Goal: Transaction & Acquisition: Purchase product/service

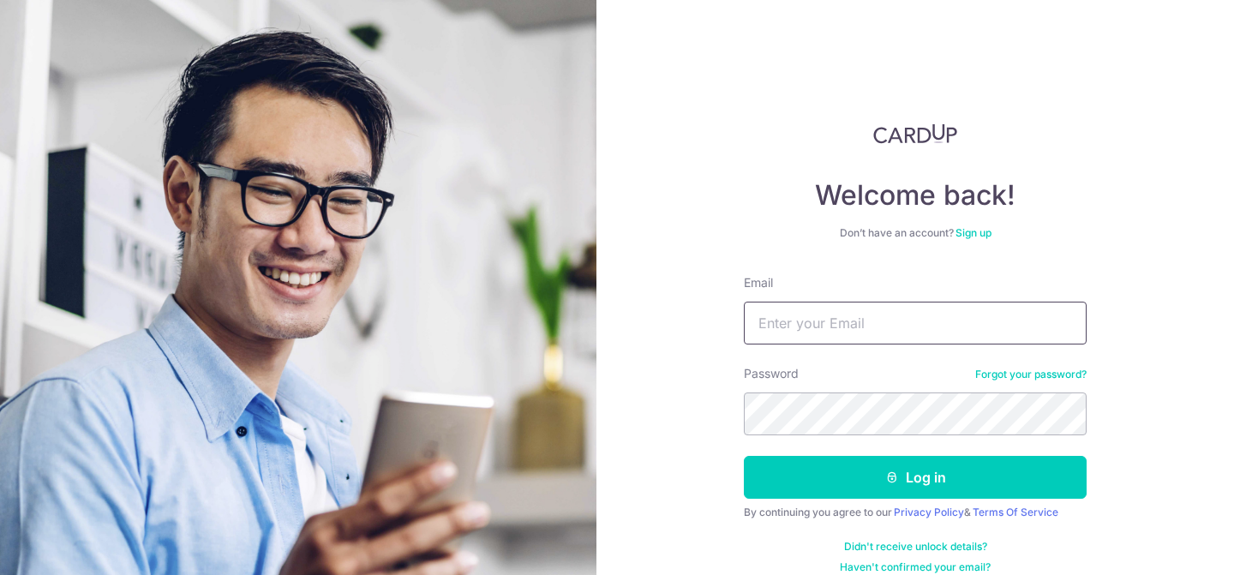
type input "[EMAIL_ADDRESS][DOMAIN_NAME]"
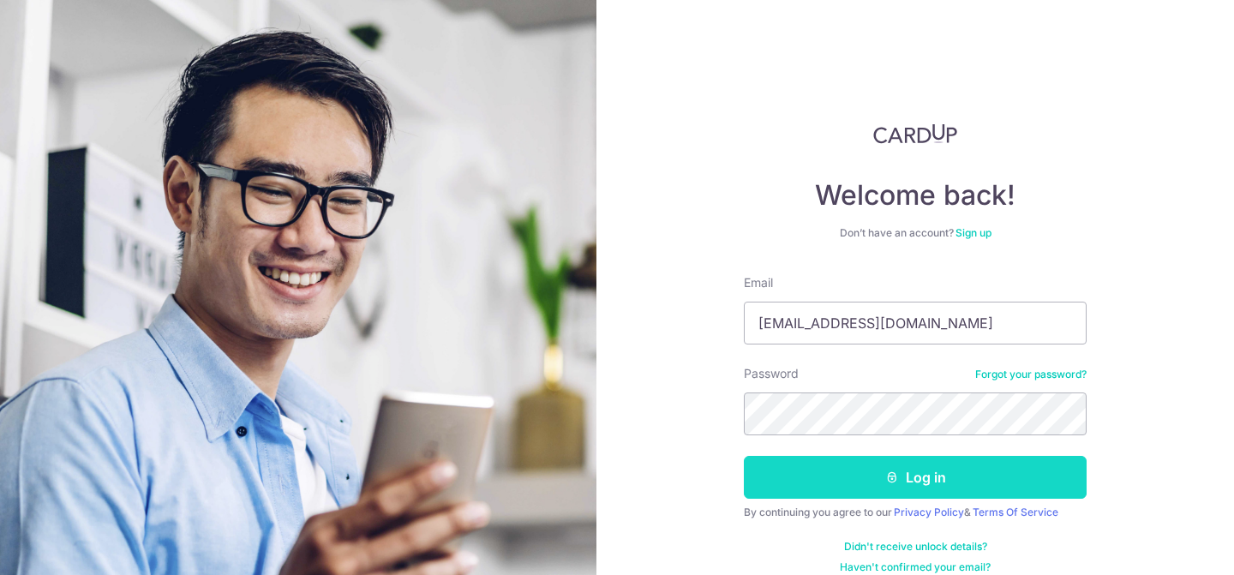
click at [914, 477] on button "Log in" at bounding box center [915, 477] width 343 height 43
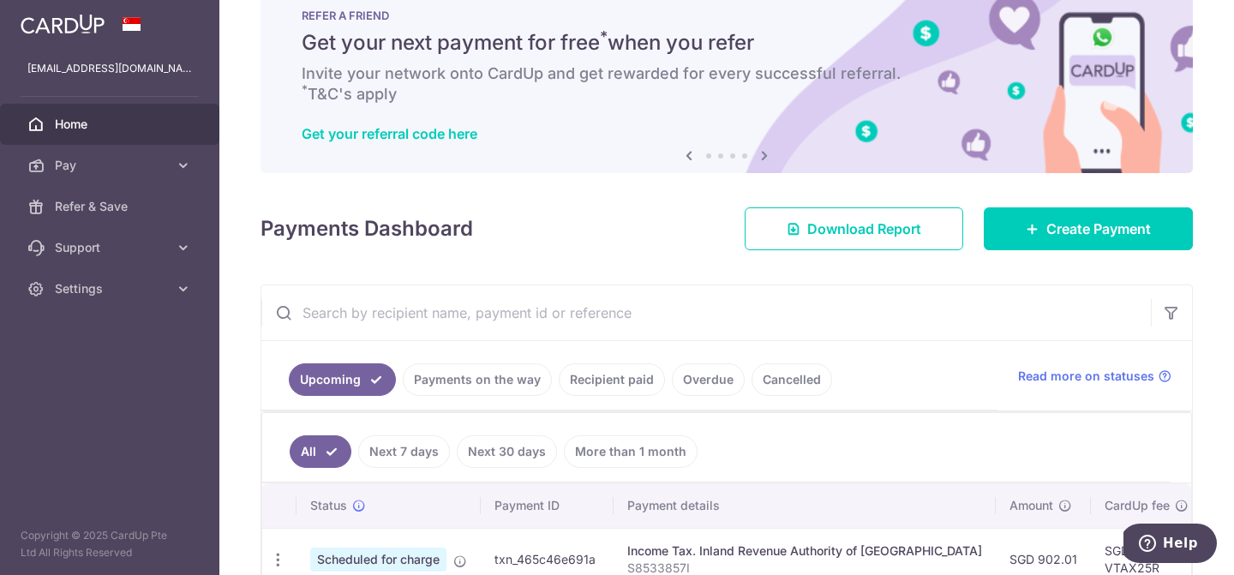
scroll to position [142, 0]
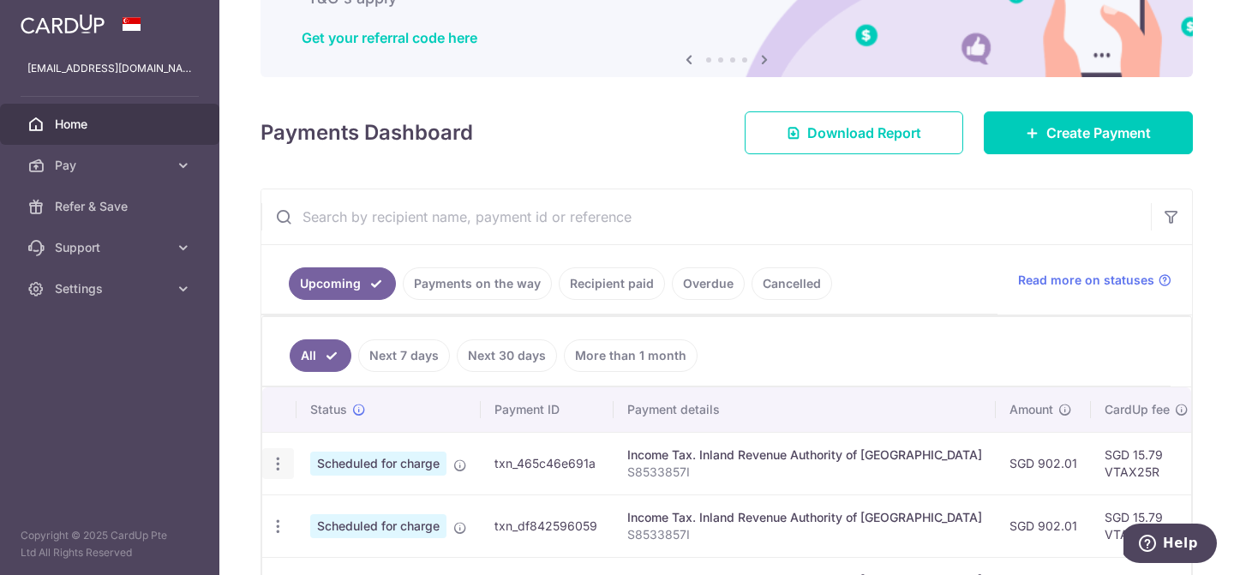
click at [274, 459] on icon "button" at bounding box center [278, 464] width 18 height 18
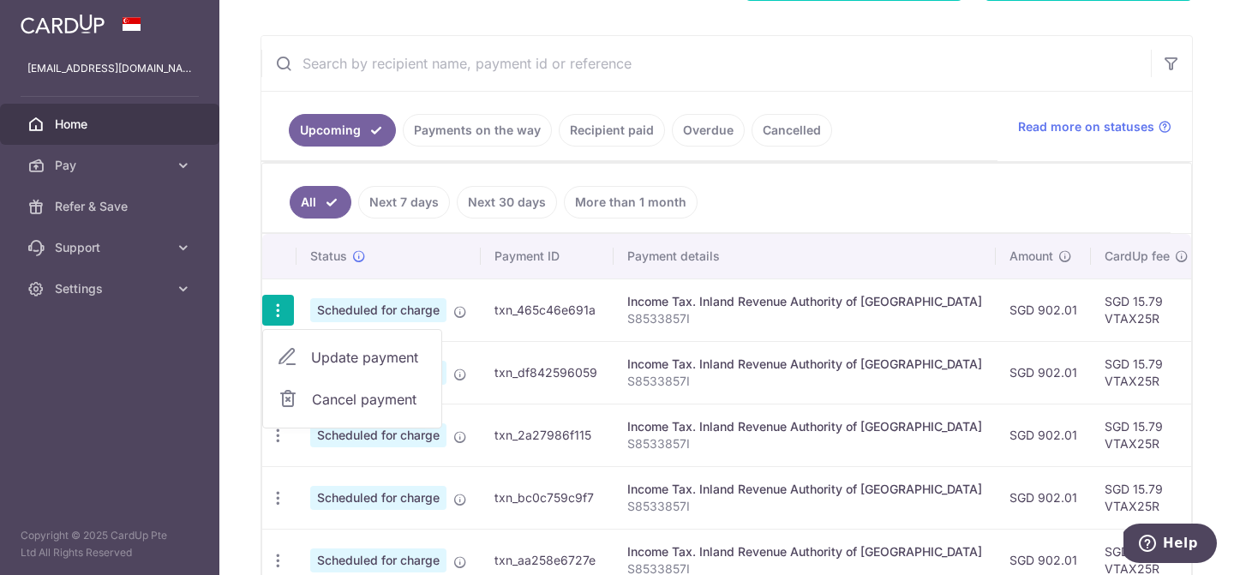
scroll to position [295, 0]
click at [361, 400] on span "Cancel payment" at bounding box center [369, 400] width 115 height 21
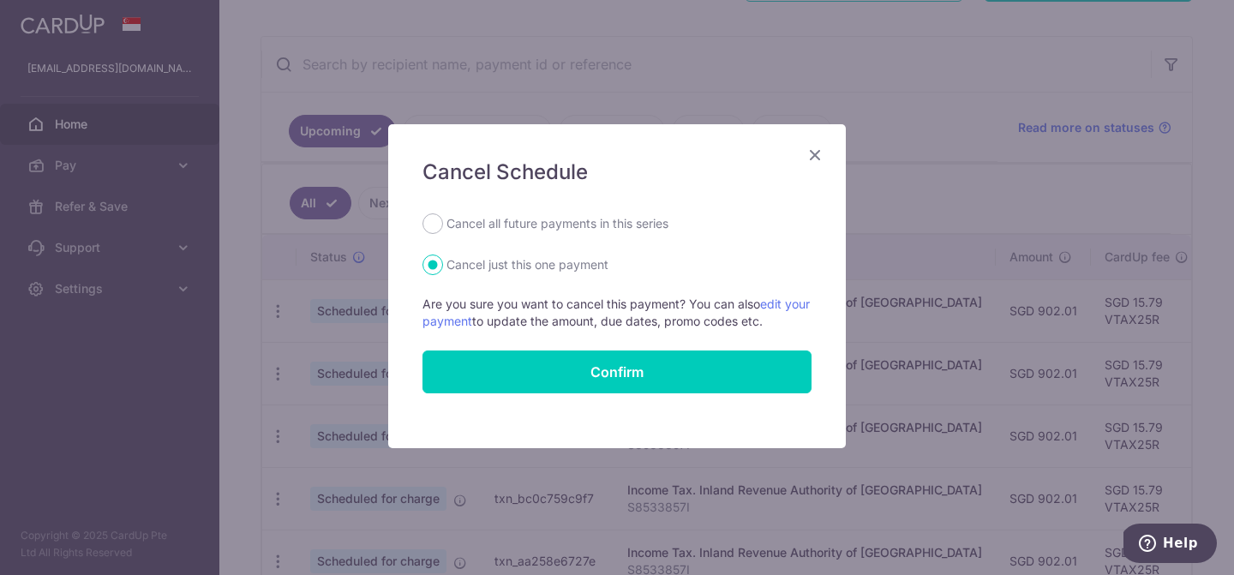
click at [451, 221] on label "Cancel all future payments in this series" at bounding box center [558, 223] width 222 height 21
click at [443, 221] on input "Cancel all future payments in this series" at bounding box center [433, 223] width 21 height 21
radio input "true"
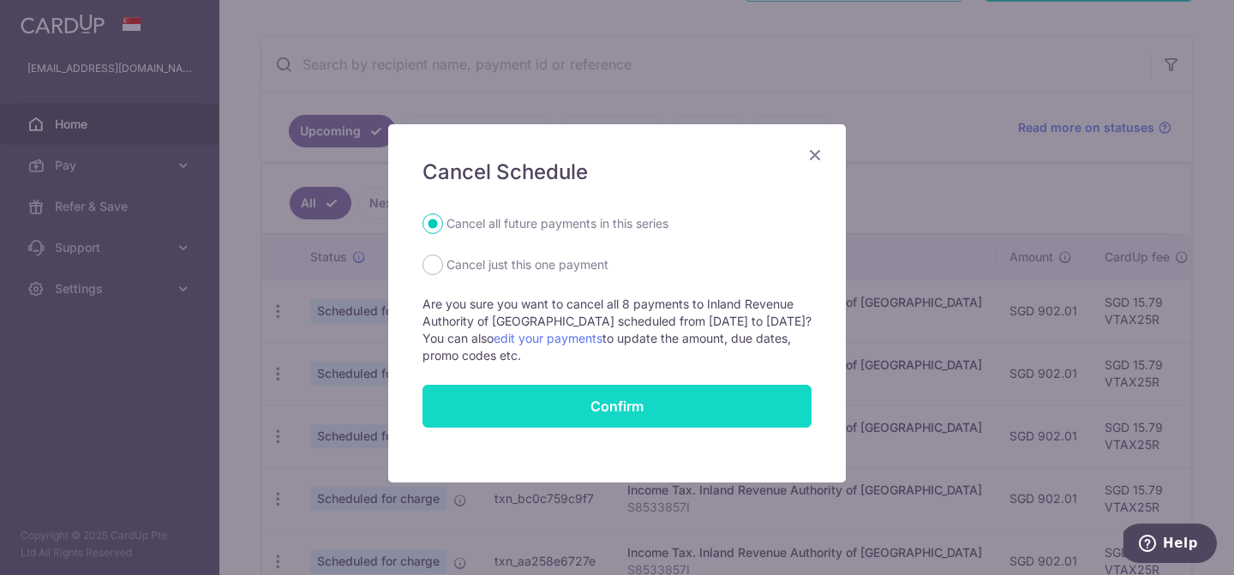
click at [609, 410] on button "Confirm" at bounding box center [617, 406] width 389 height 43
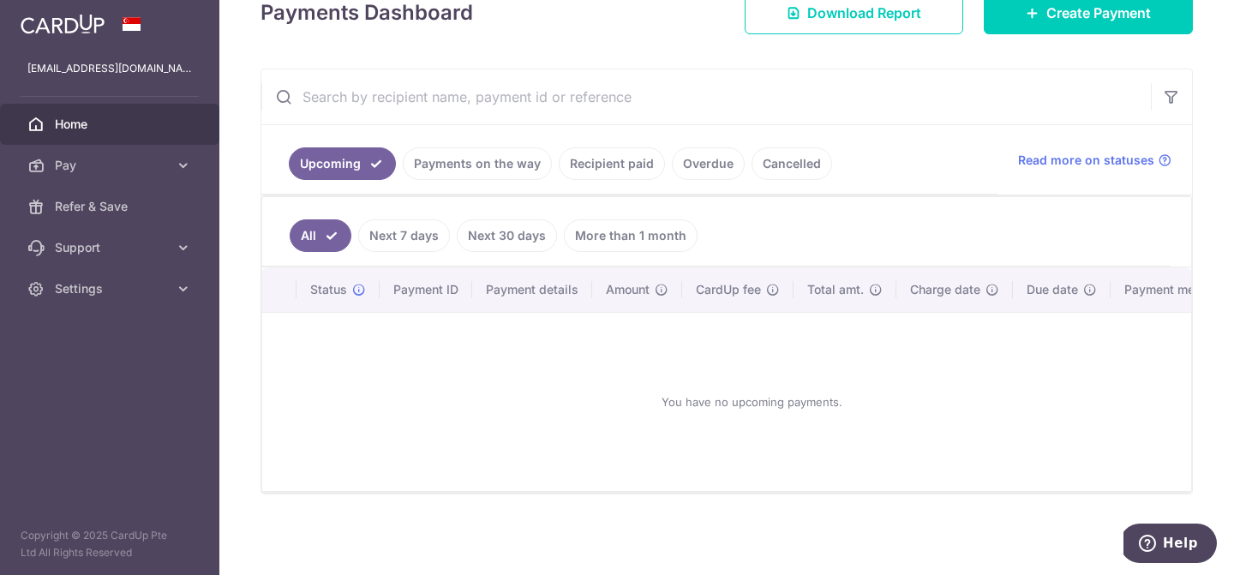
click at [461, 164] on link "Payments on the way" at bounding box center [477, 163] width 149 height 33
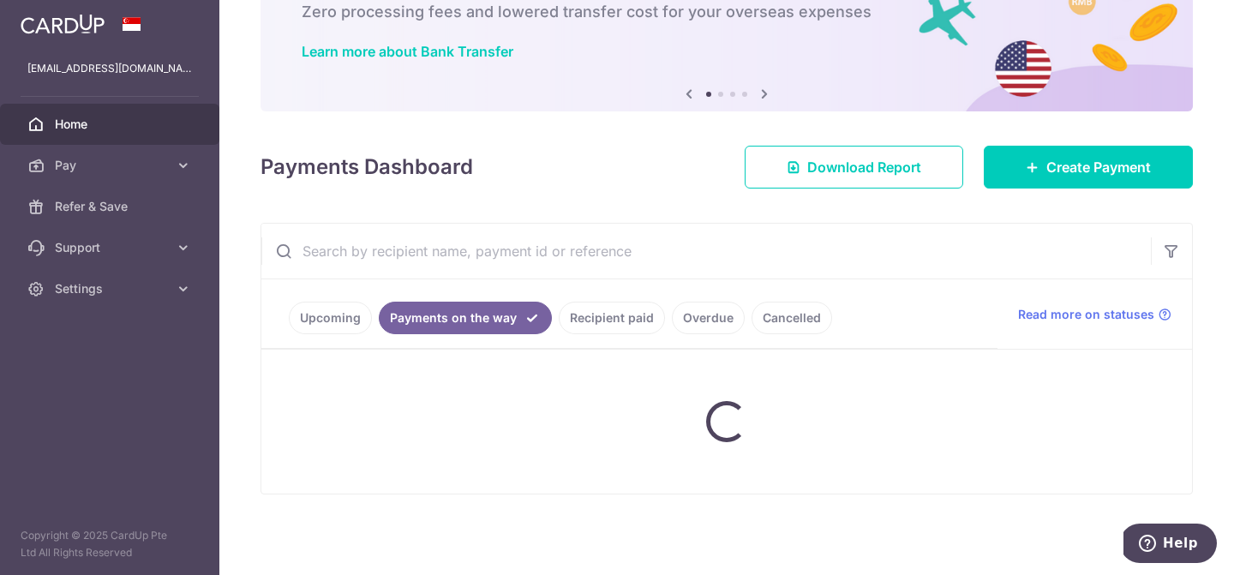
scroll to position [189, 0]
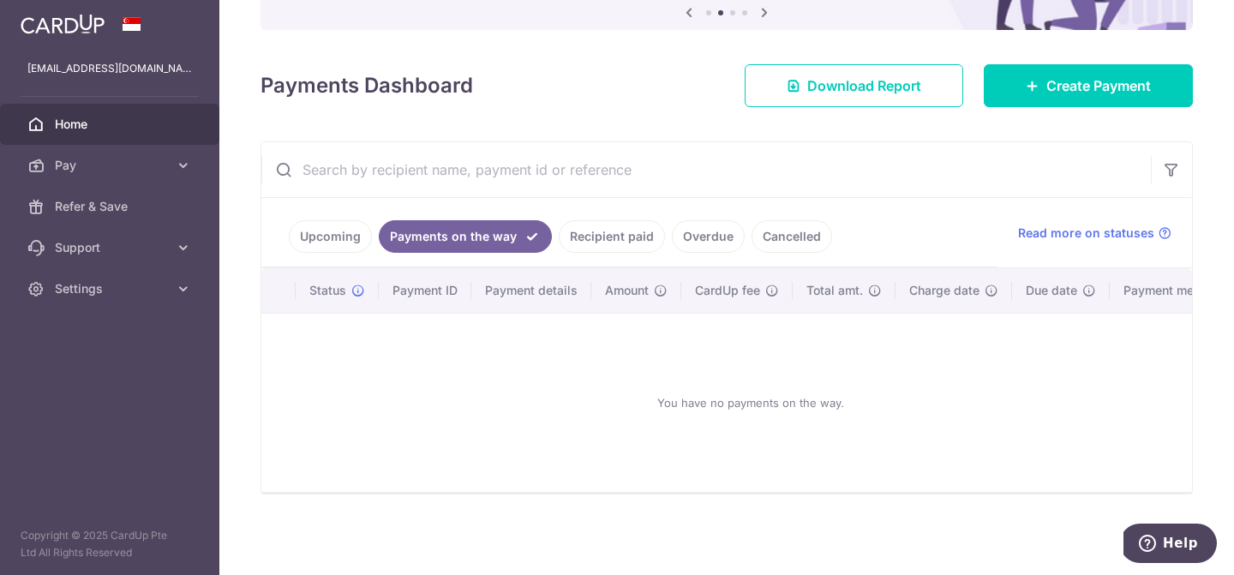
click at [783, 234] on link "Cancelled" at bounding box center [792, 236] width 81 height 33
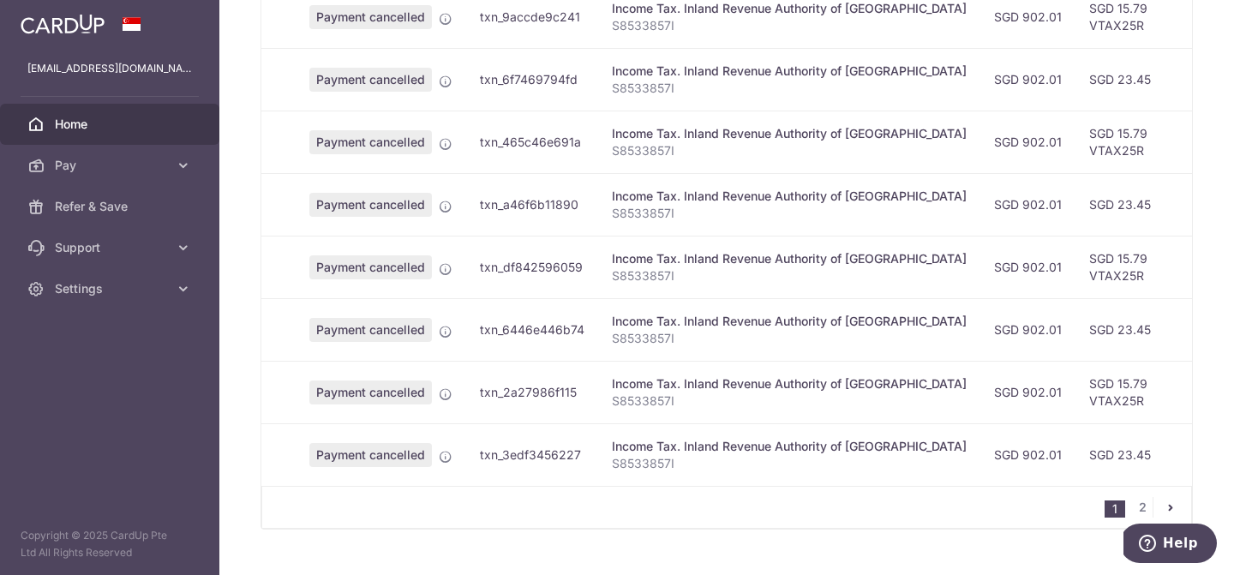
scroll to position [0, 0]
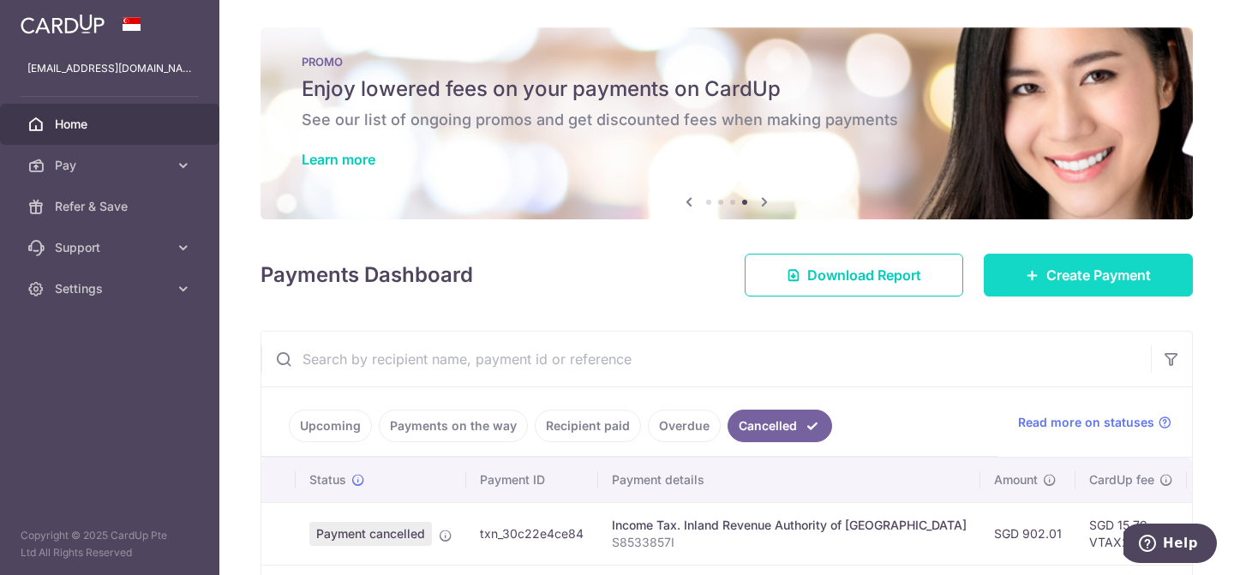
click at [1070, 278] on span "Create Payment" at bounding box center [1098, 275] width 105 height 21
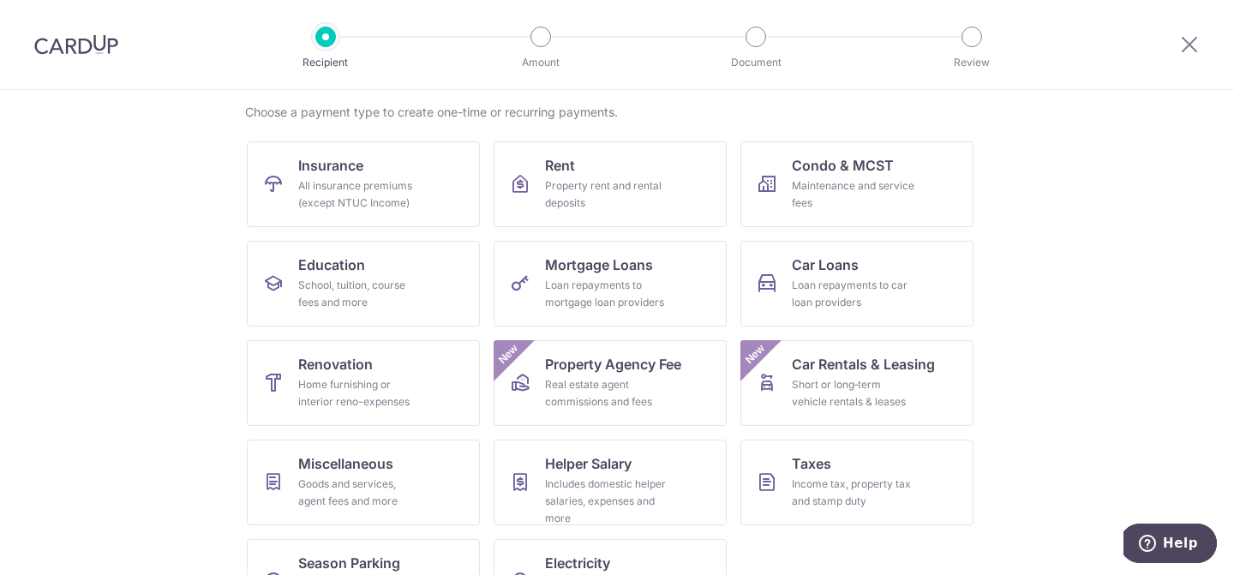
scroll to position [192, 0]
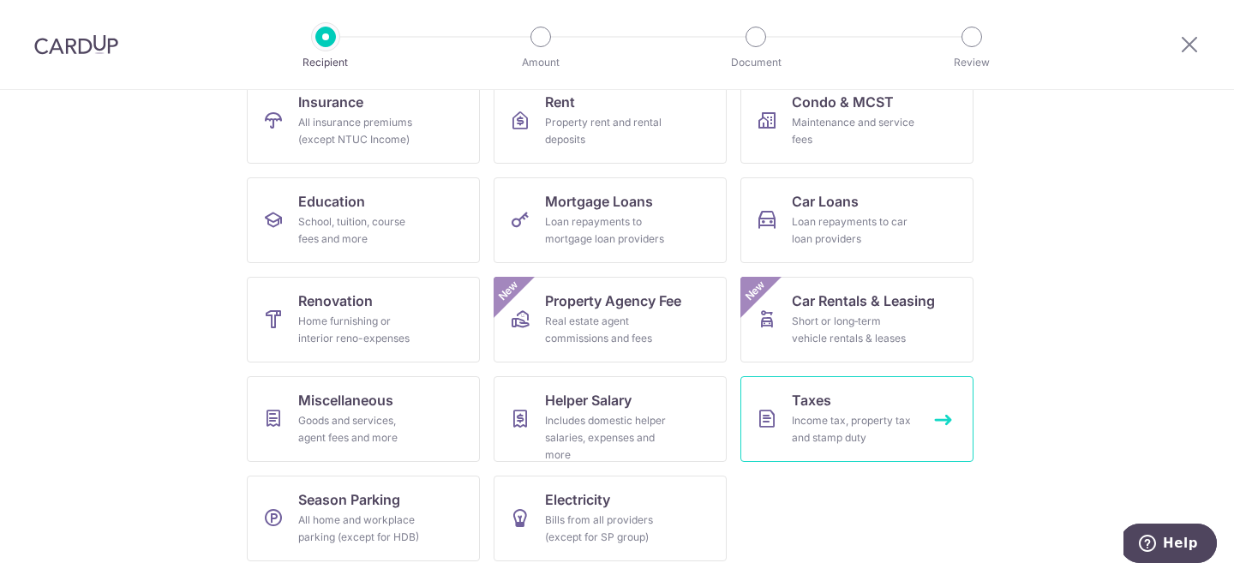
click at [854, 419] on div "Income tax, property tax and stamp duty" at bounding box center [853, 429] width 123 height 34
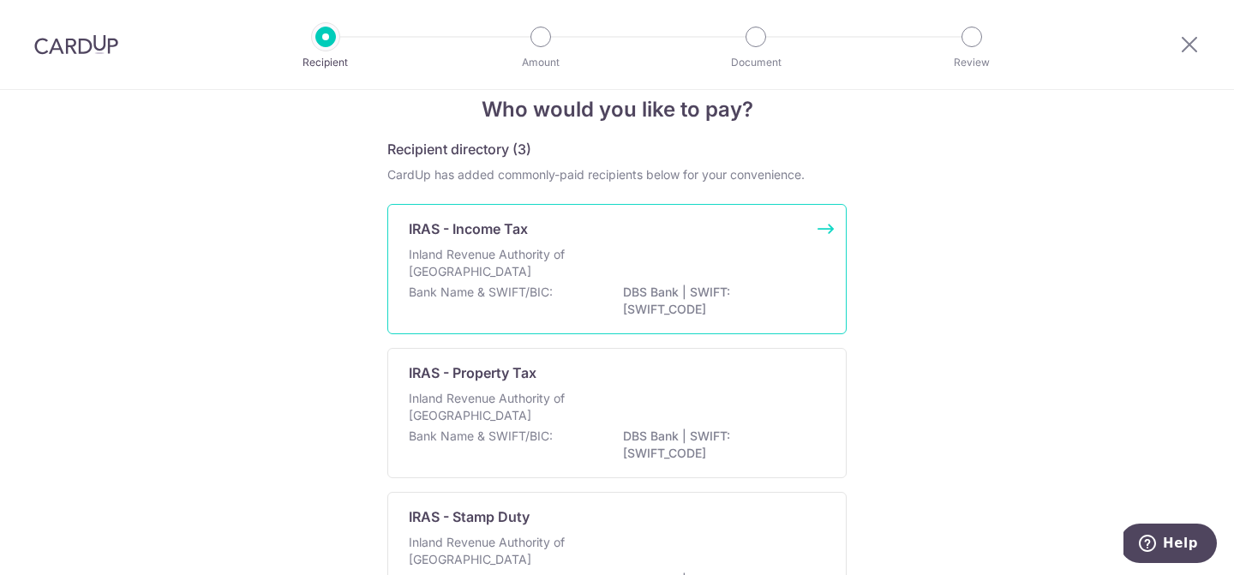
scroll to position [28, 0]
click at [610, 270] on div "Inland Revenue Authority of [GEOGRAPHIC_DATA]" at bounding box center [617, 267] width 417 height 38
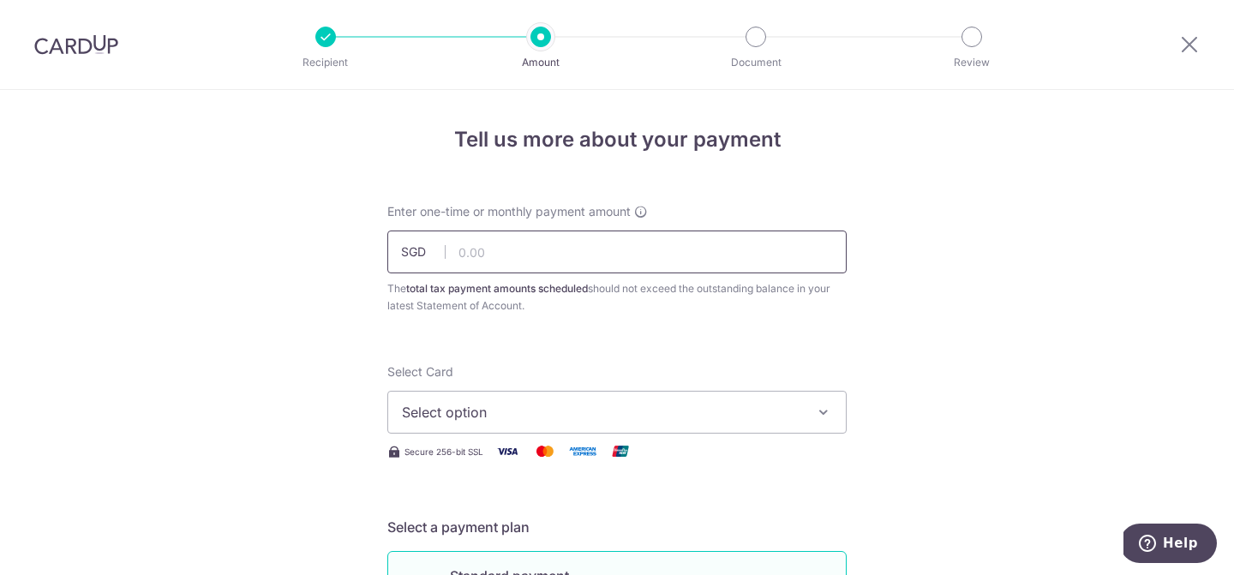
click at [611, 255] on input "text" at bounding box center [616, 252] width 459 height 43
type input "902.01"
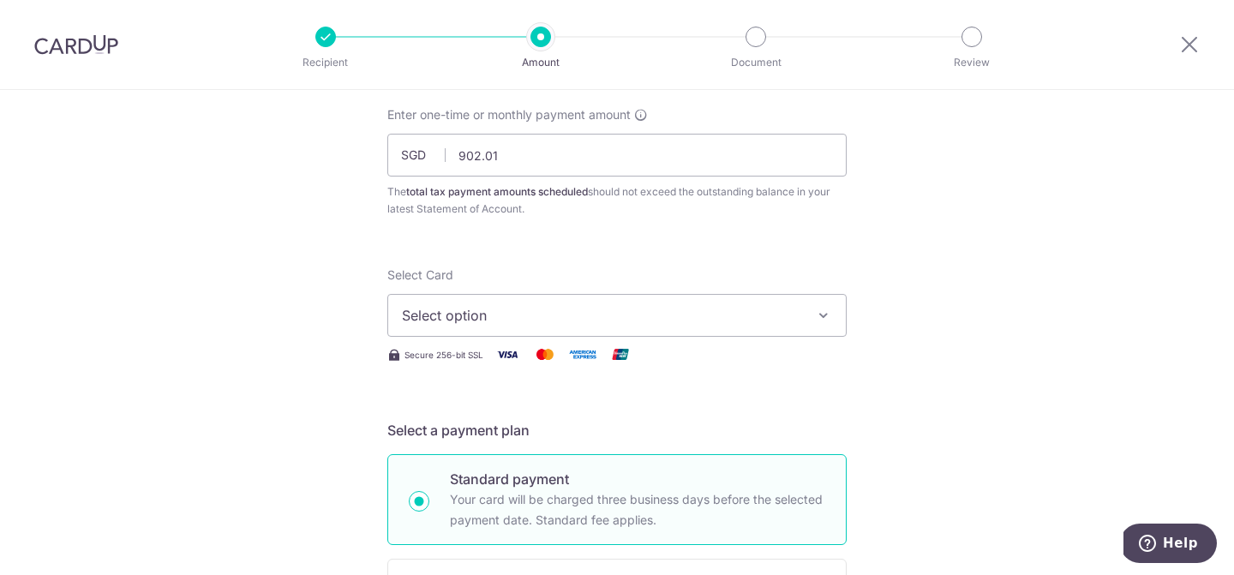
scroll to position [212, 0]
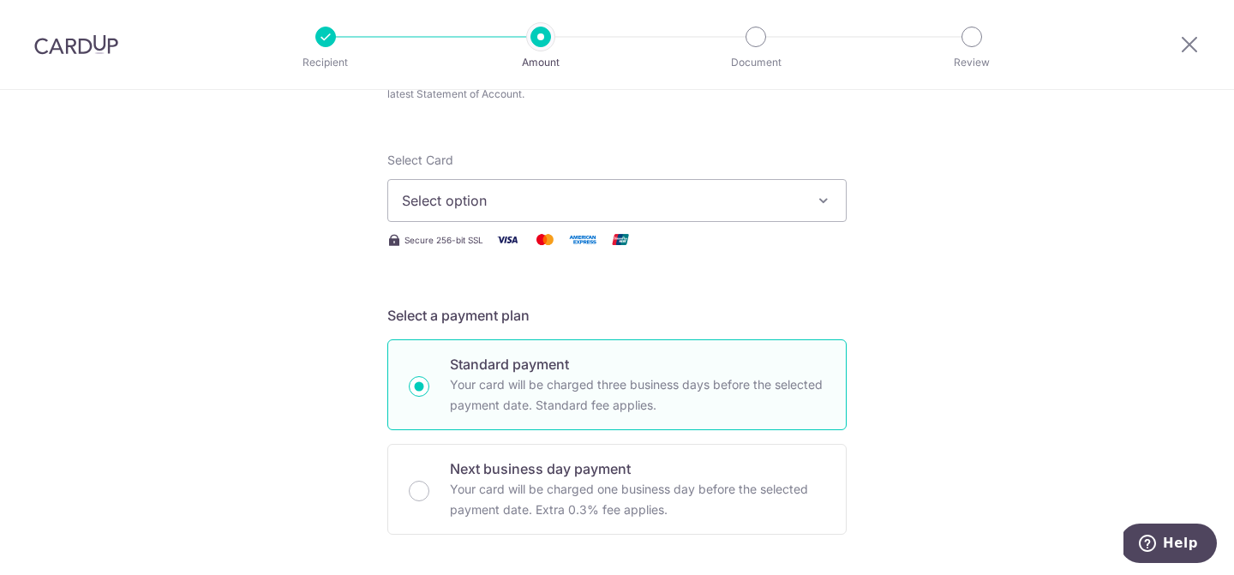
click at [812, 202] on button "Select option" at bounding box center [616, 200] width 459 height 43
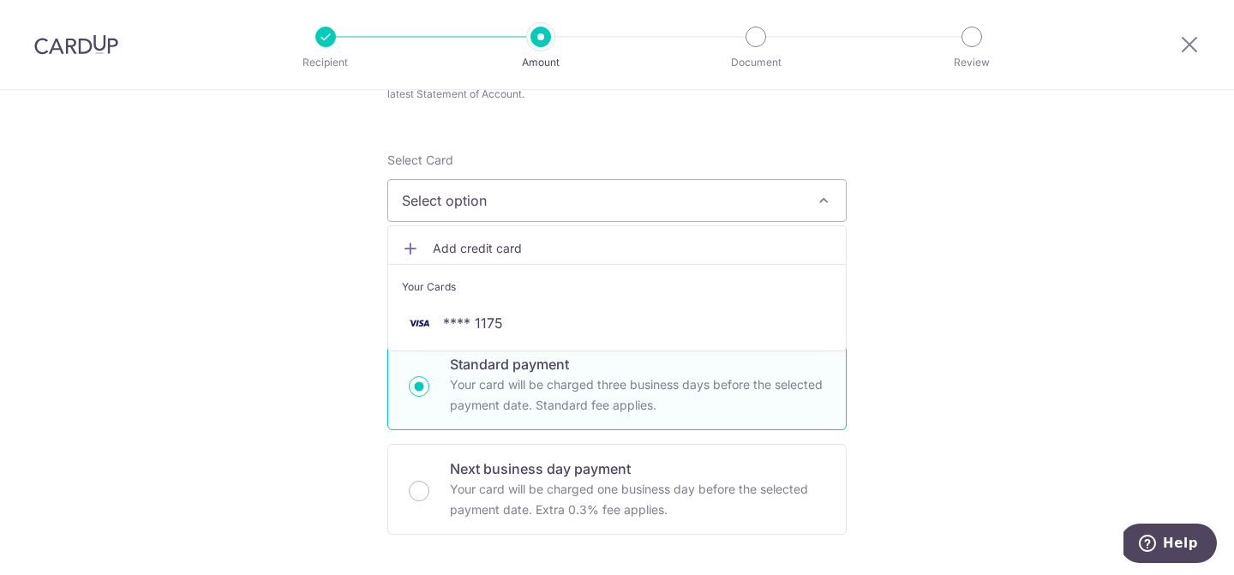
click at [507, 248] on span "Add credit card" at bounding box center [632, 248] width 399 height 17
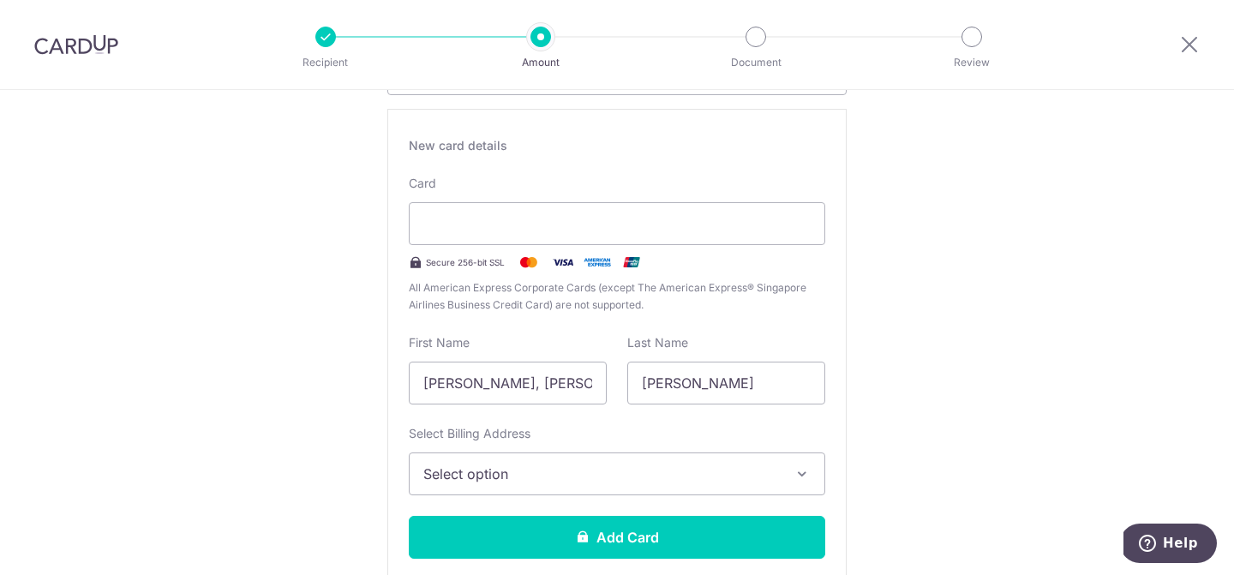
scroll to position [340, 0]
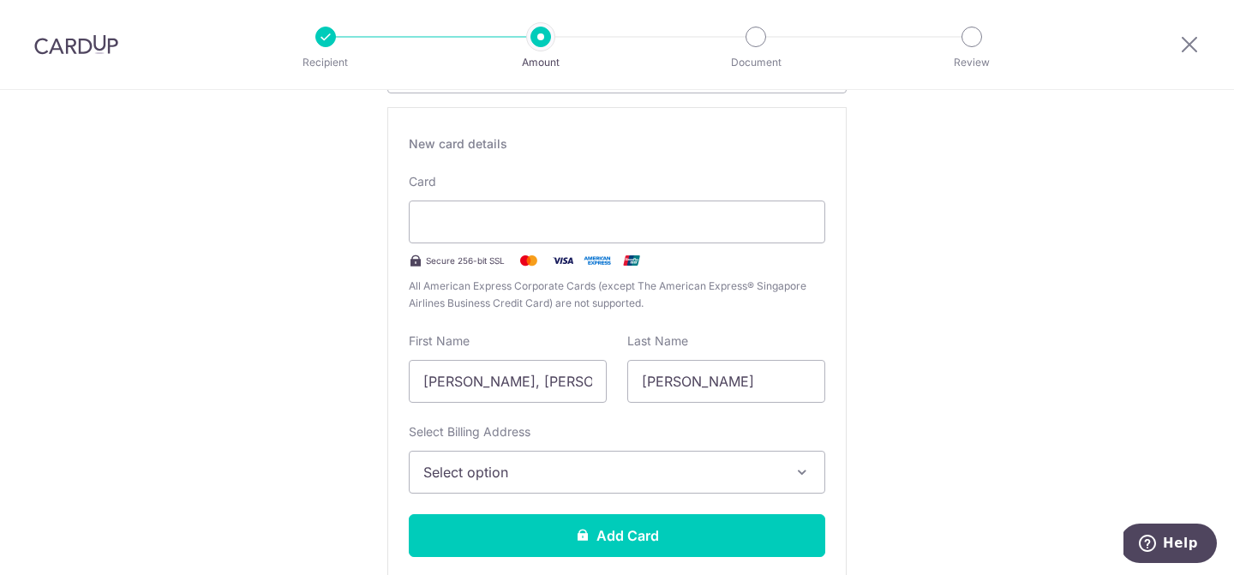
click at [607, 474] on span "Select option" at bounding box center [601, 472] width 357 height 21
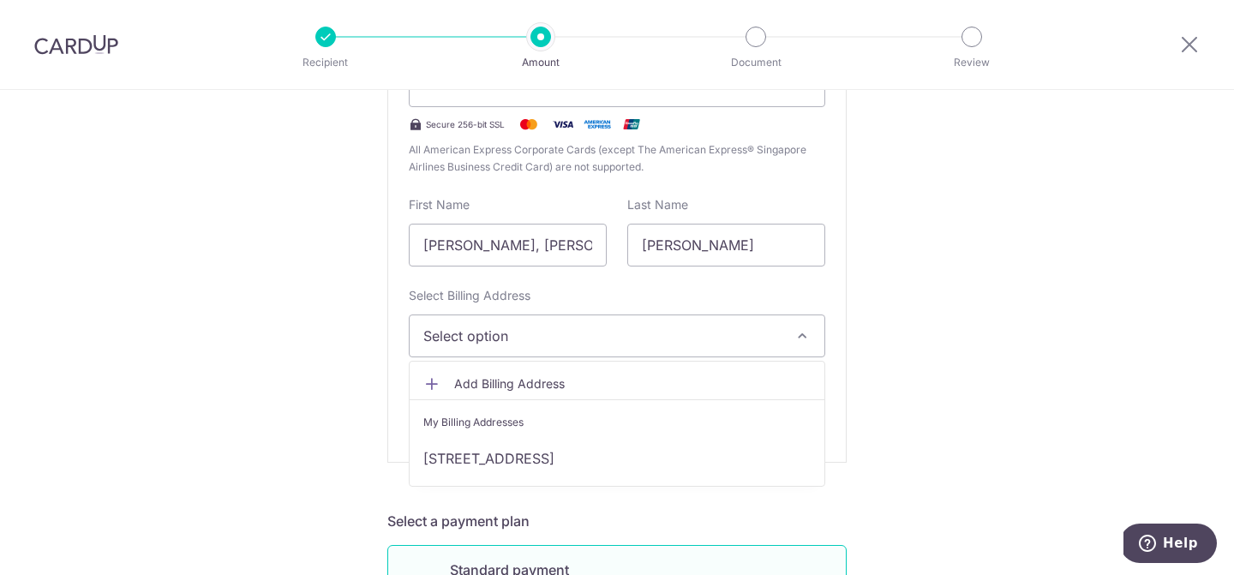
scroll to position [478, 0]
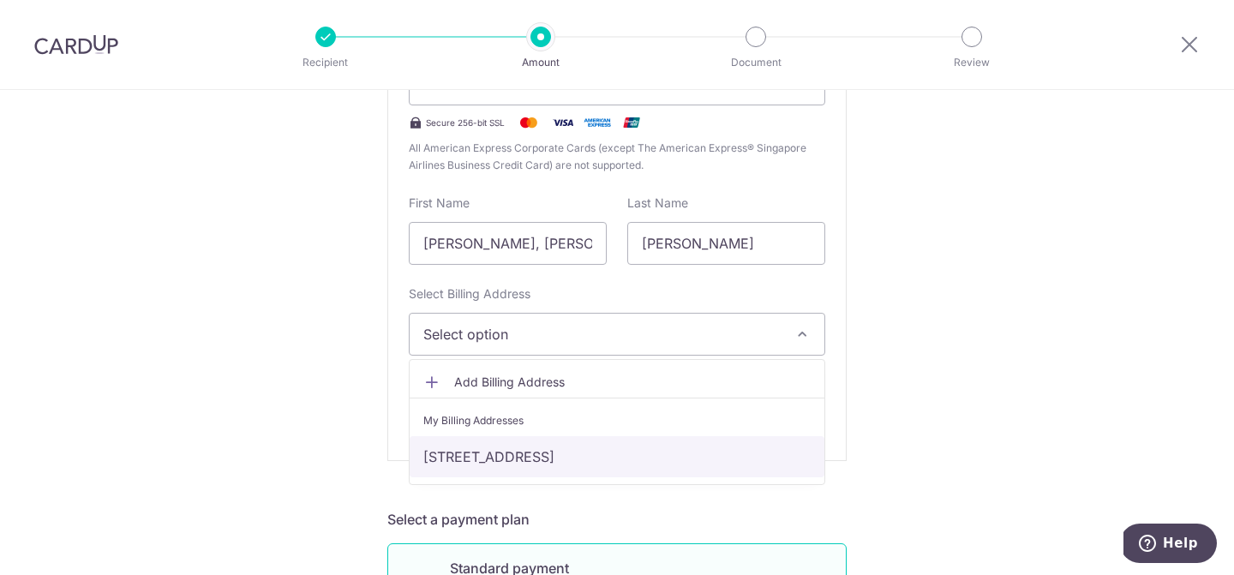
click at [780, 461] on link "[STREET_ADDRESS]" at bounding box center [617, 456] width 415 height 41
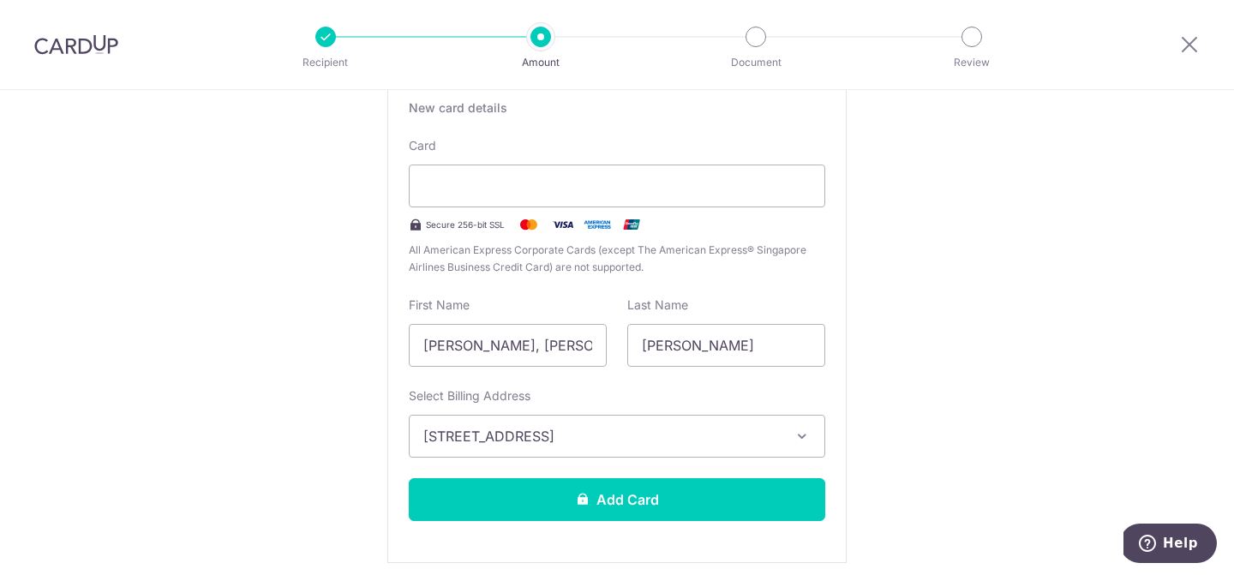
scroll to position [284, 0]
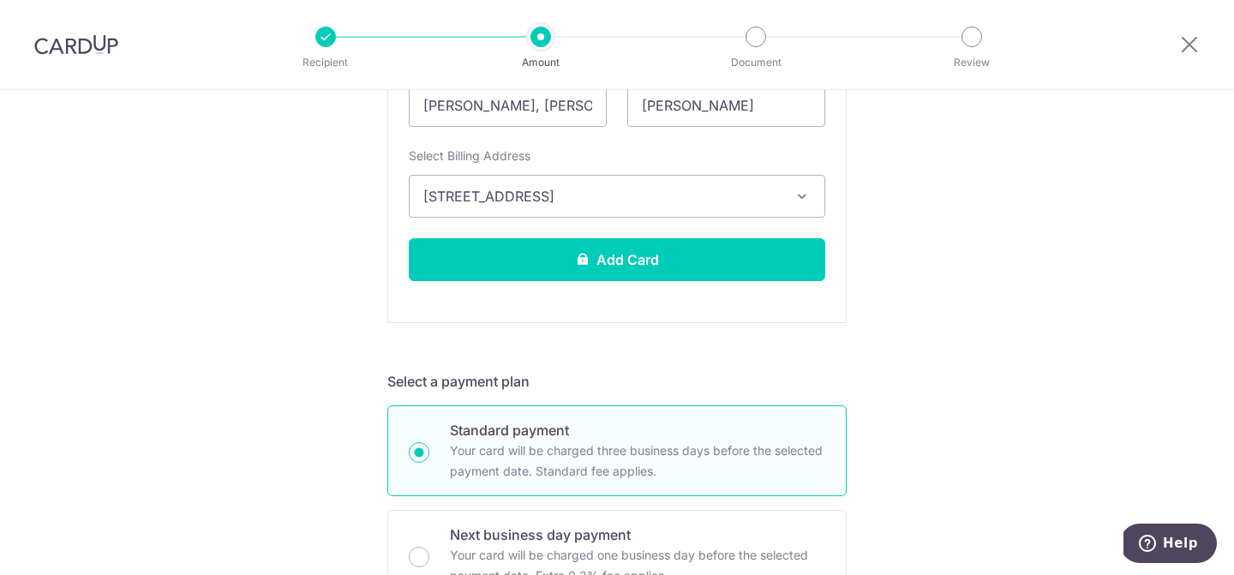
scroll to position [704, 0]
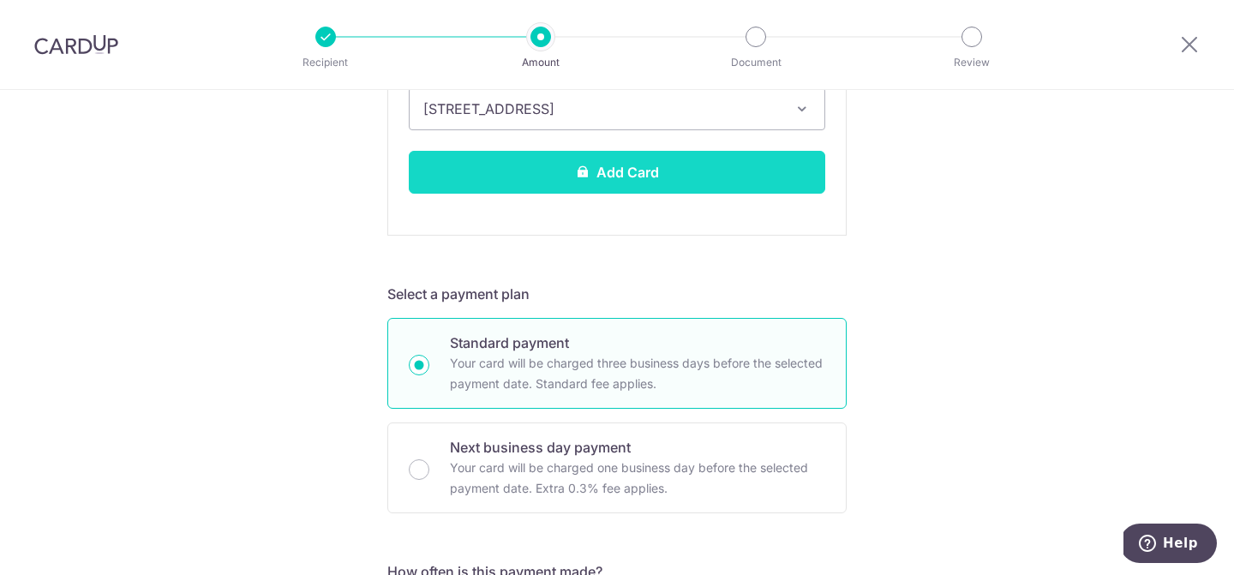
click at [638, 173] on button "Add Card" at bounding box center [617, 172] width 417 height 43
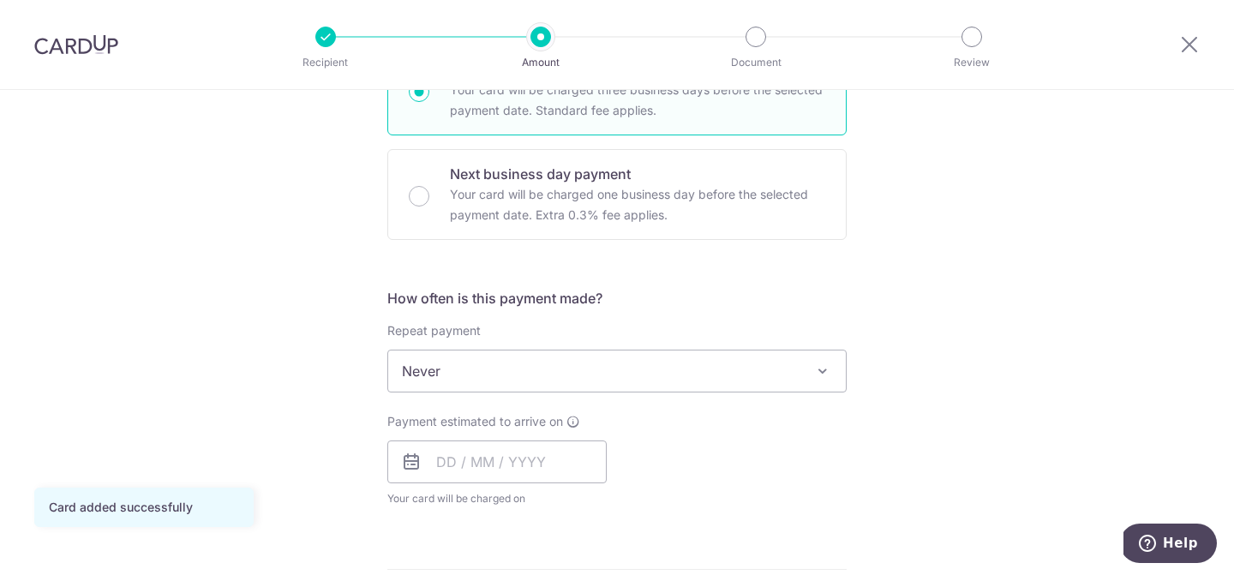
scroll to position [507, 0]
click at [835, 375] on span "Never" at bounding box center [617, 370] width 458 height 41
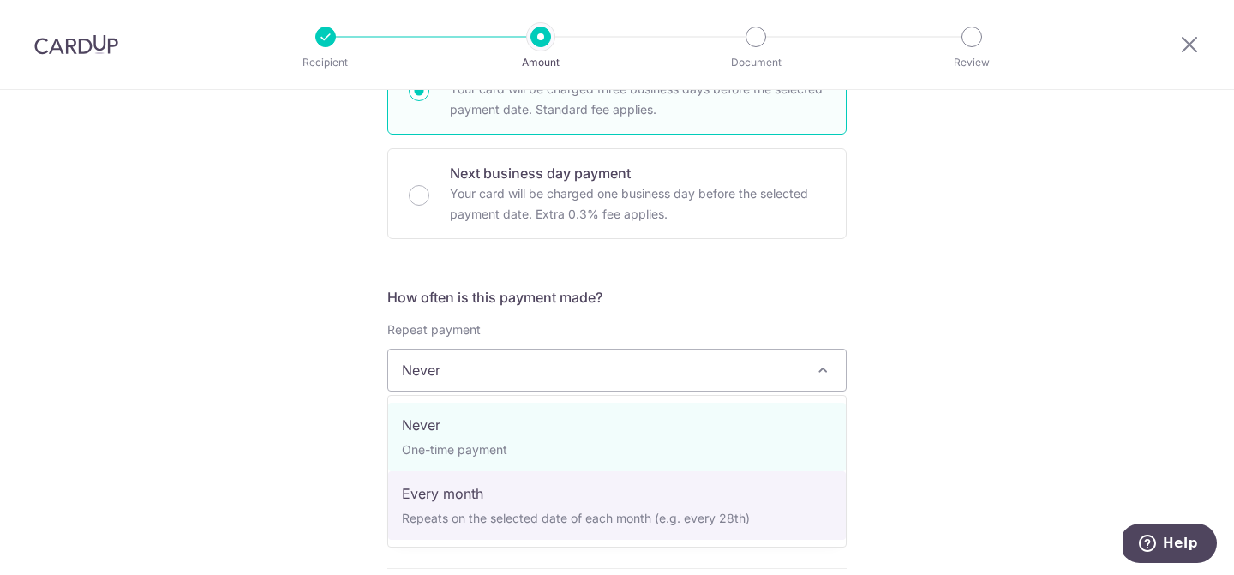
select select "3"
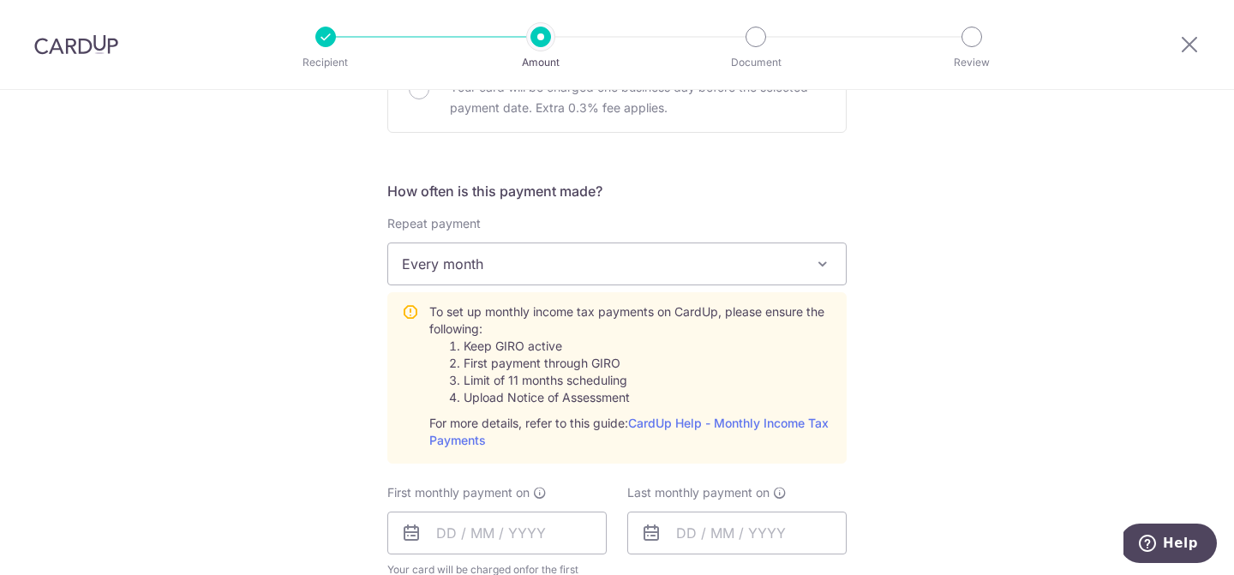
scroll to position [748, 0]
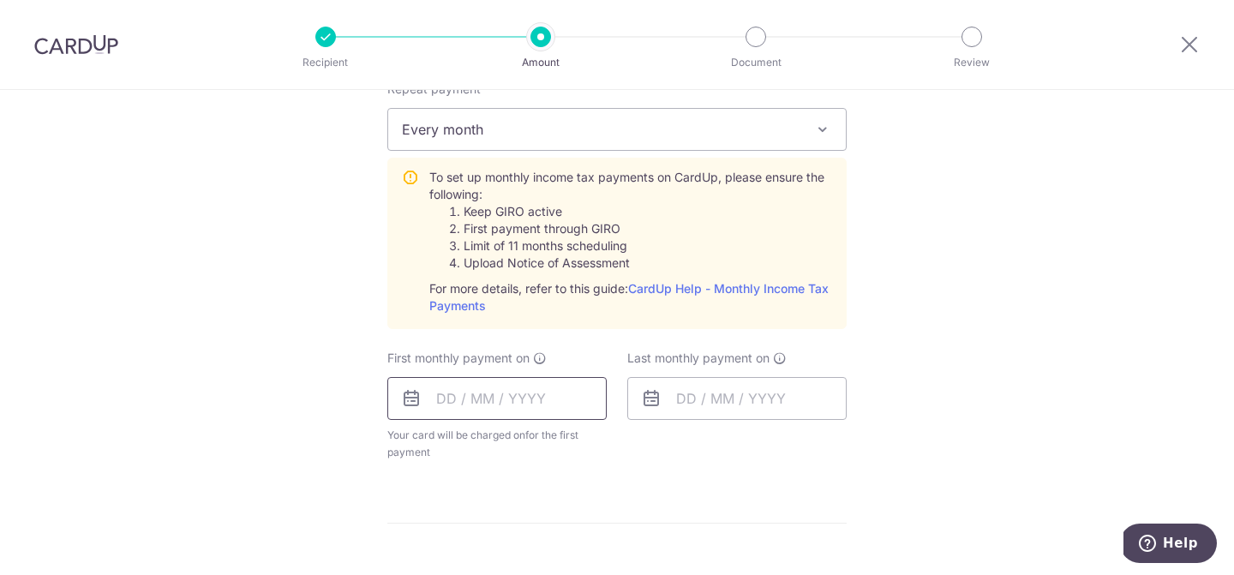
click at [505, 399] on input "text" at bounding box center [496, 398] width 219 height 43
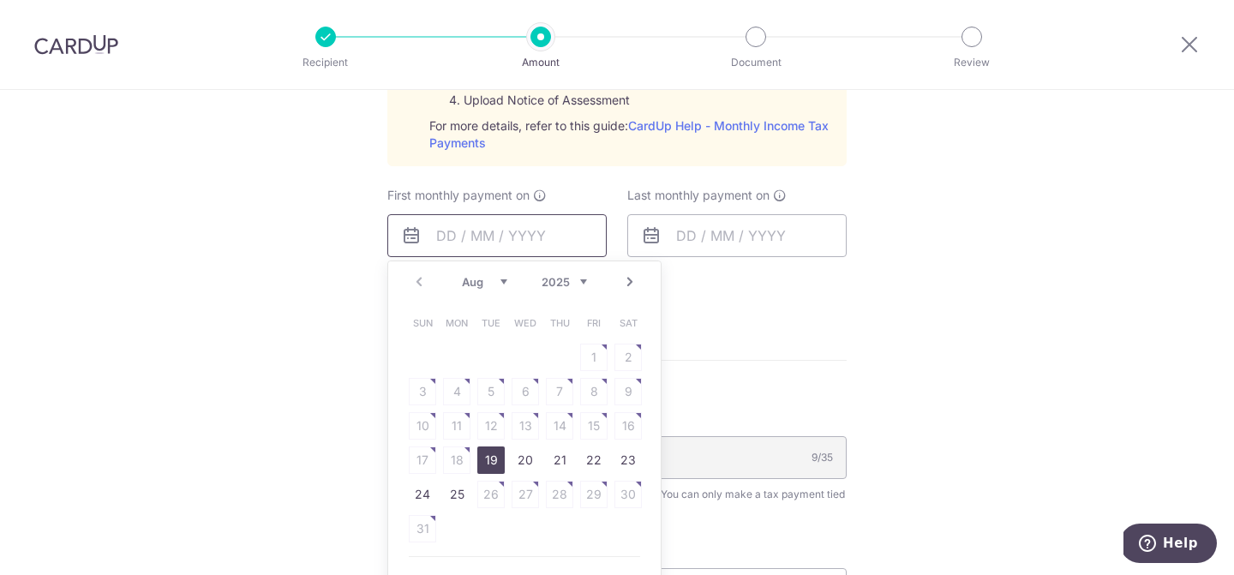
scroll to position [909, 0]
click at [630, 284] on link "Next" at bounding box center [630, 283] width 21 height 21
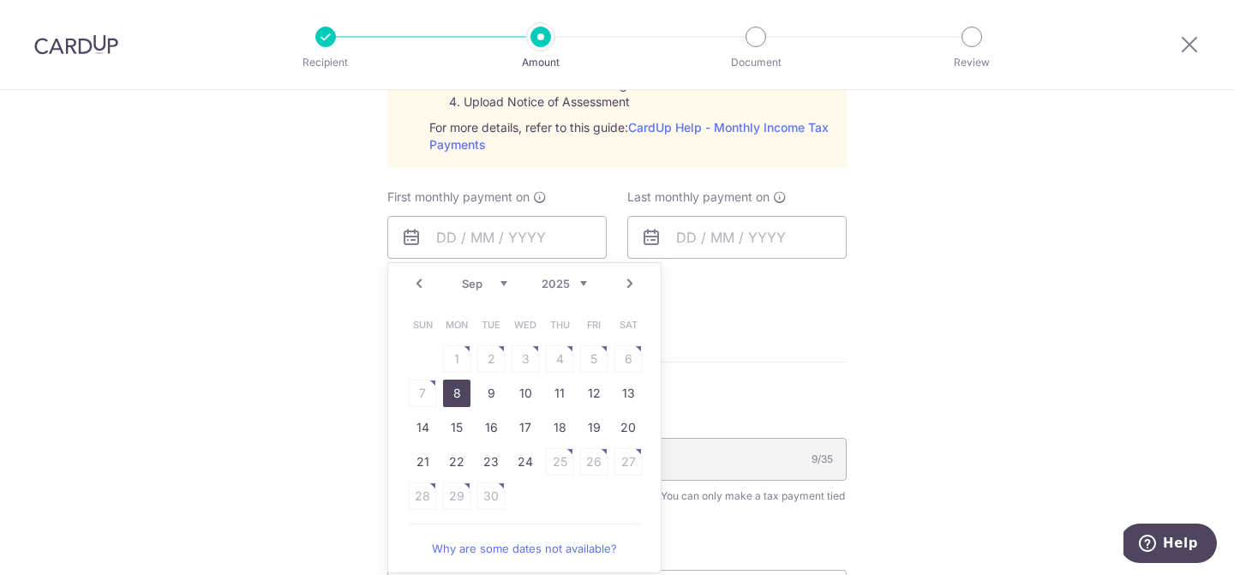
click at [457, 388] on link "8" at bounding box center [456, 393] width 27 height 27
type input "[DATE]"
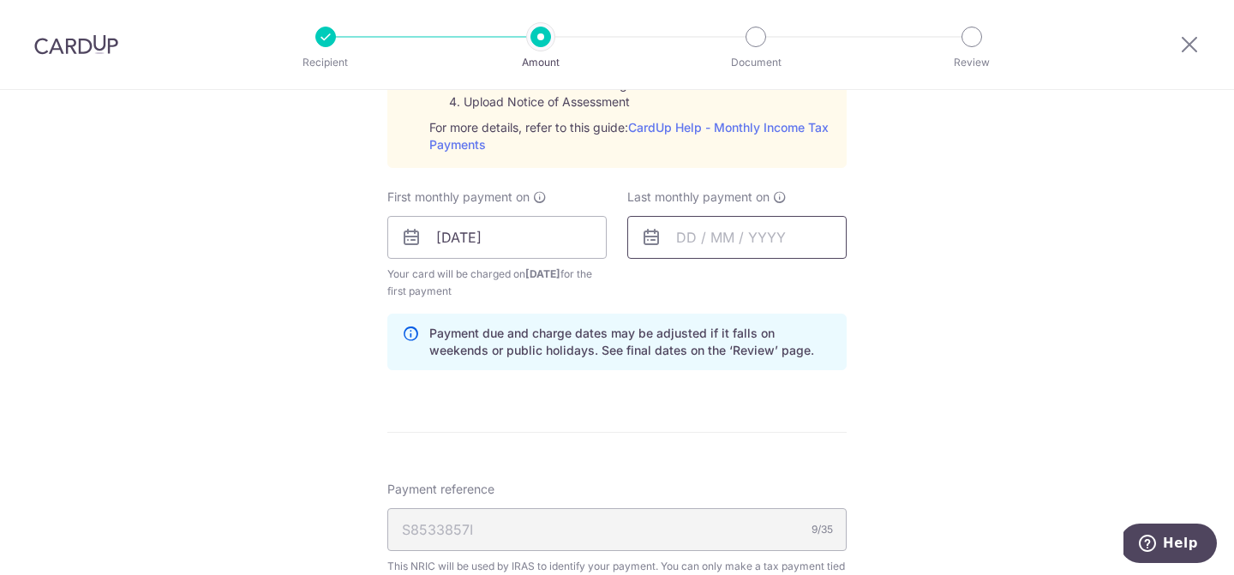
click at [710, 239] on input "text" at bounding box center [736, 237] width 219 height 43
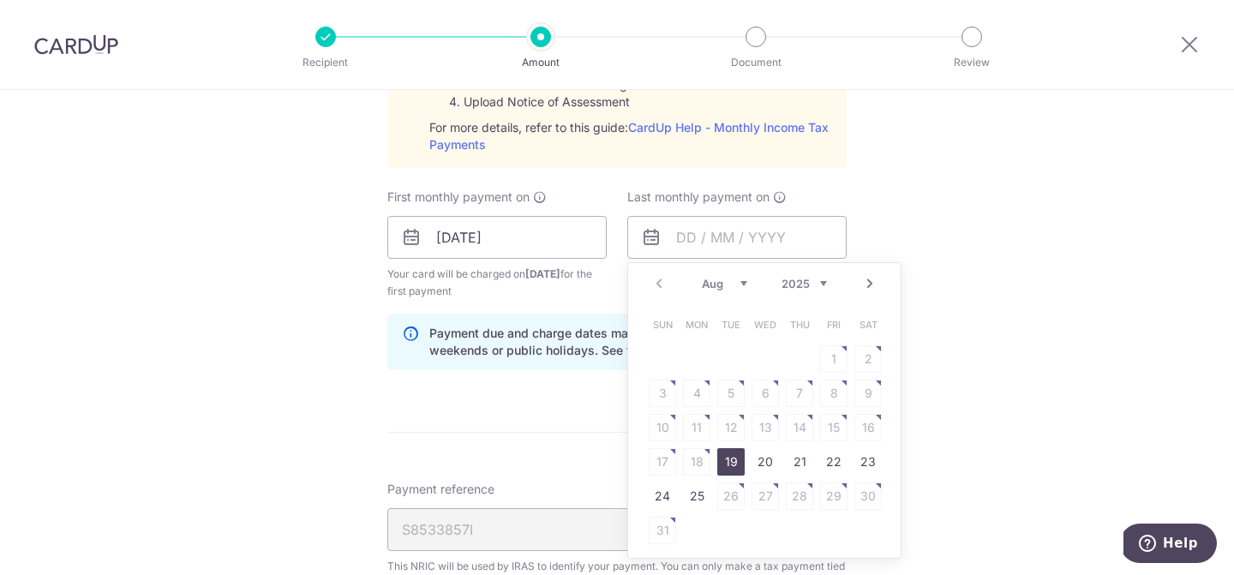
click at [865, 282] on link "Next" at bounding box center [870, 283] width 21 height 21
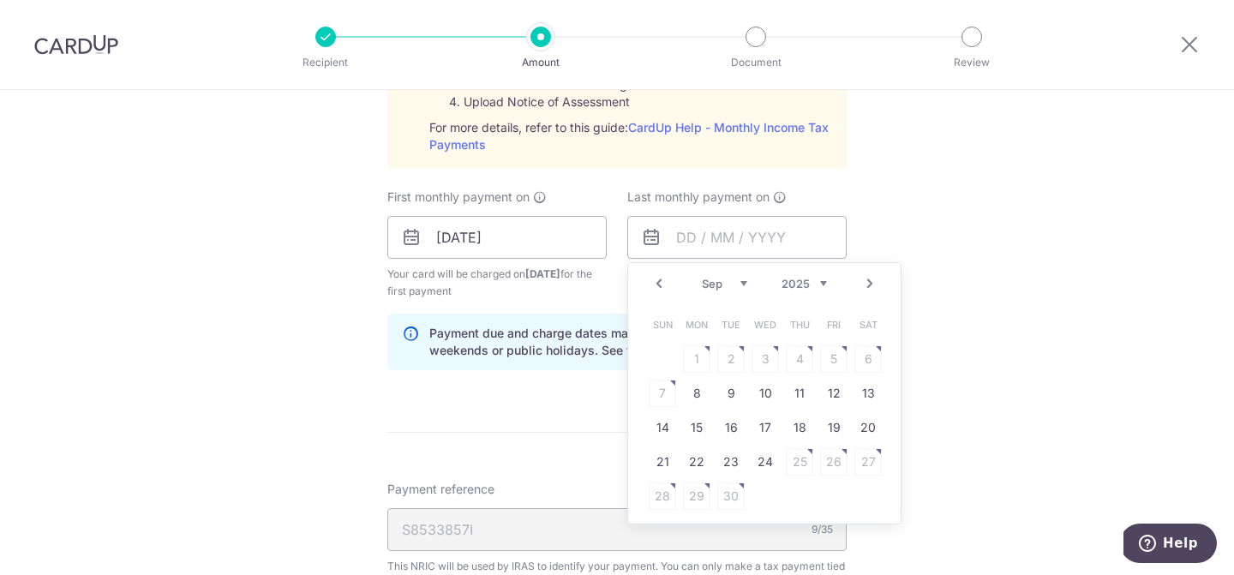
click at [865, 282] on link "Next" at bounding box center [870, 283] width 21 height 21
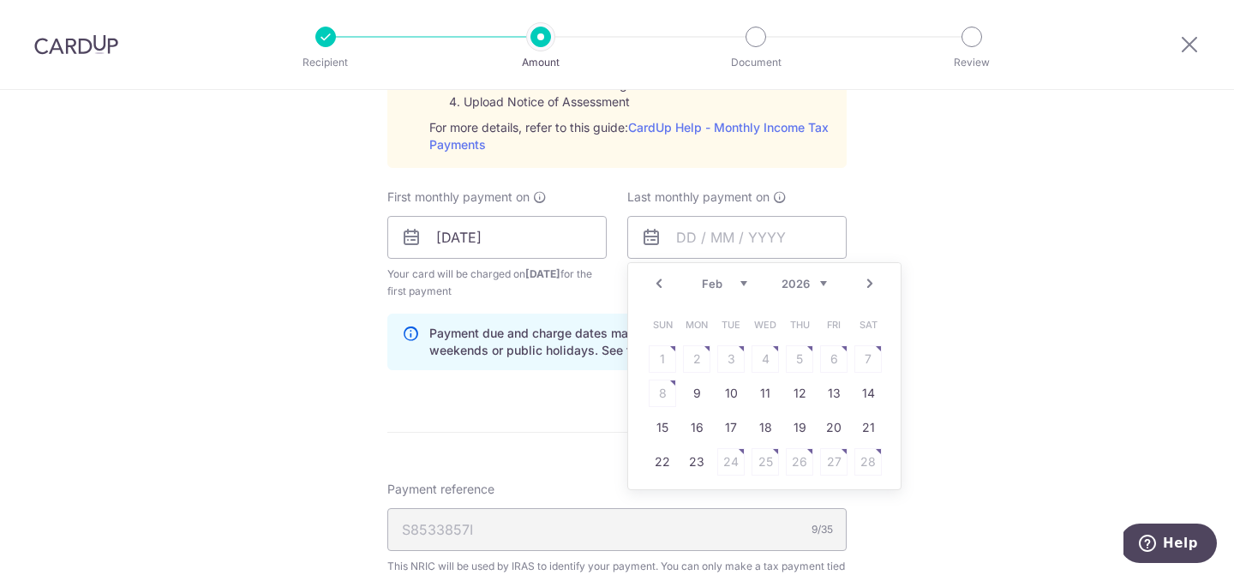
click at [865, 282] on link "Next" at bounding box center [870, 283] width 21 height 21
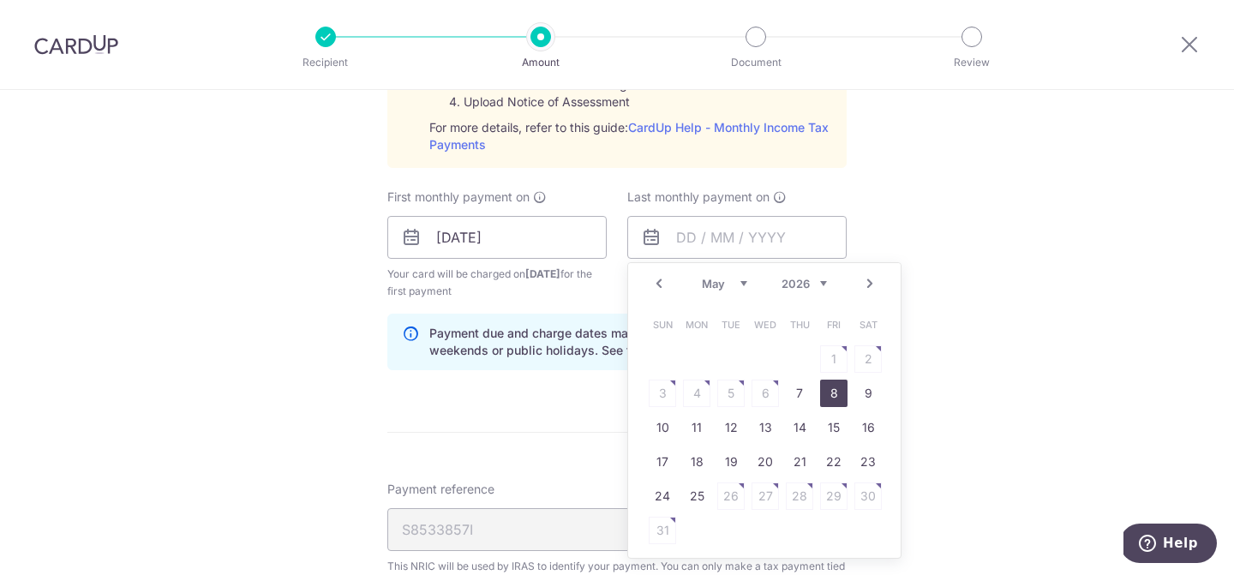
click at [832, 388] on link "8" at bounding box center [833, 393] width 27 height 27
type input "[DATE]"
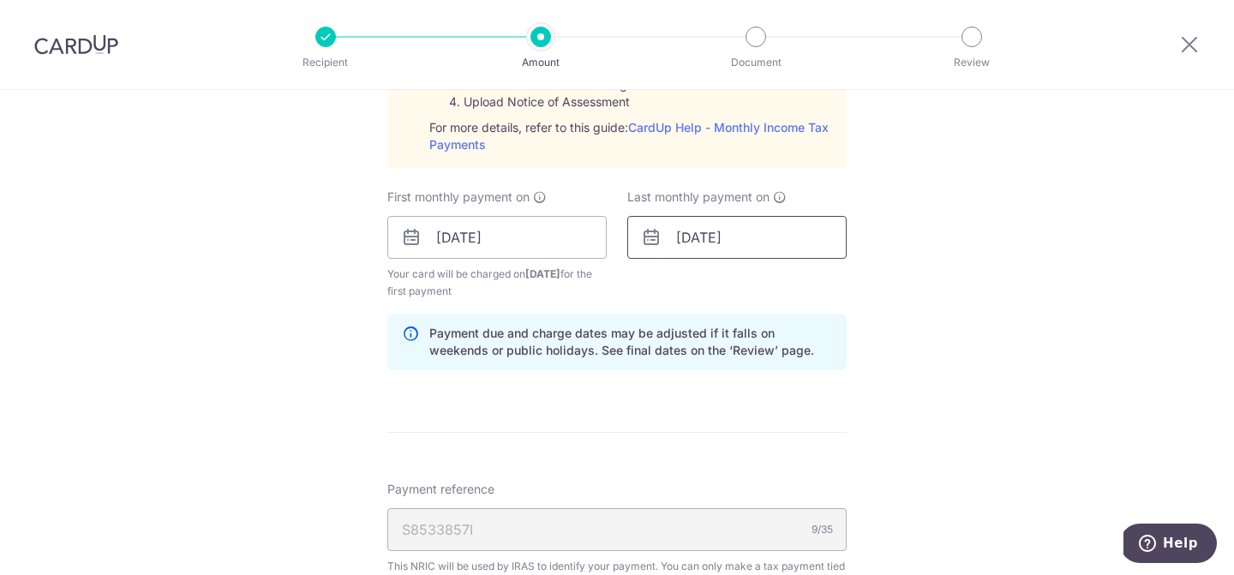
click at [822, 236] on input "[DATE]" at bounding box center [736, 237] width 219 height 43
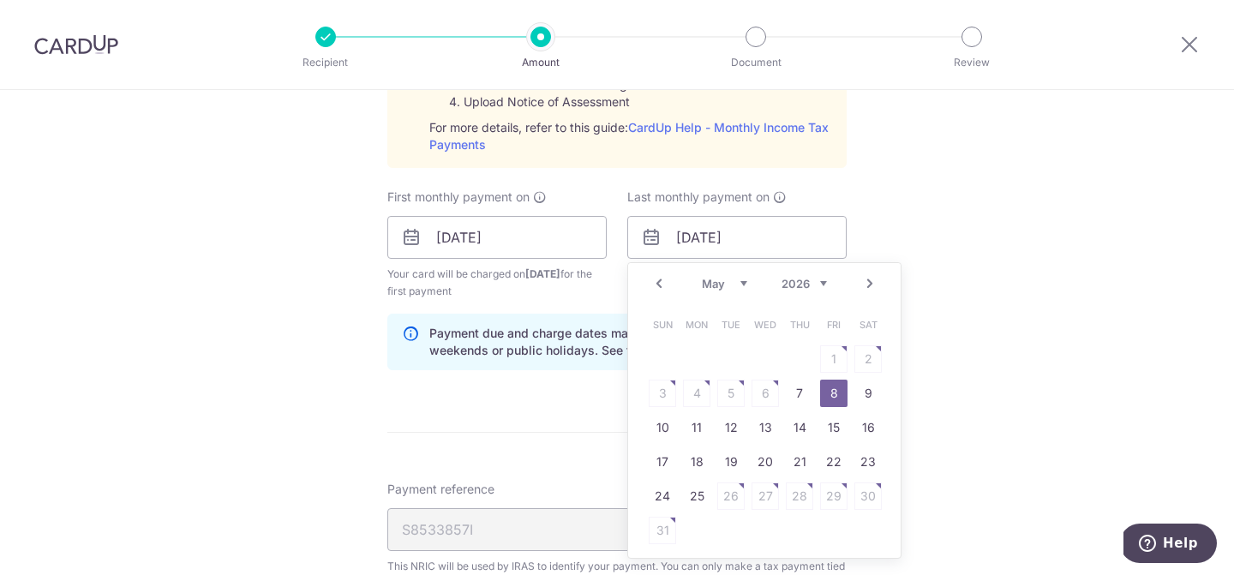
click at [659, 285] on link "Prev" at bounding box center [659, 283] width 21 height 21
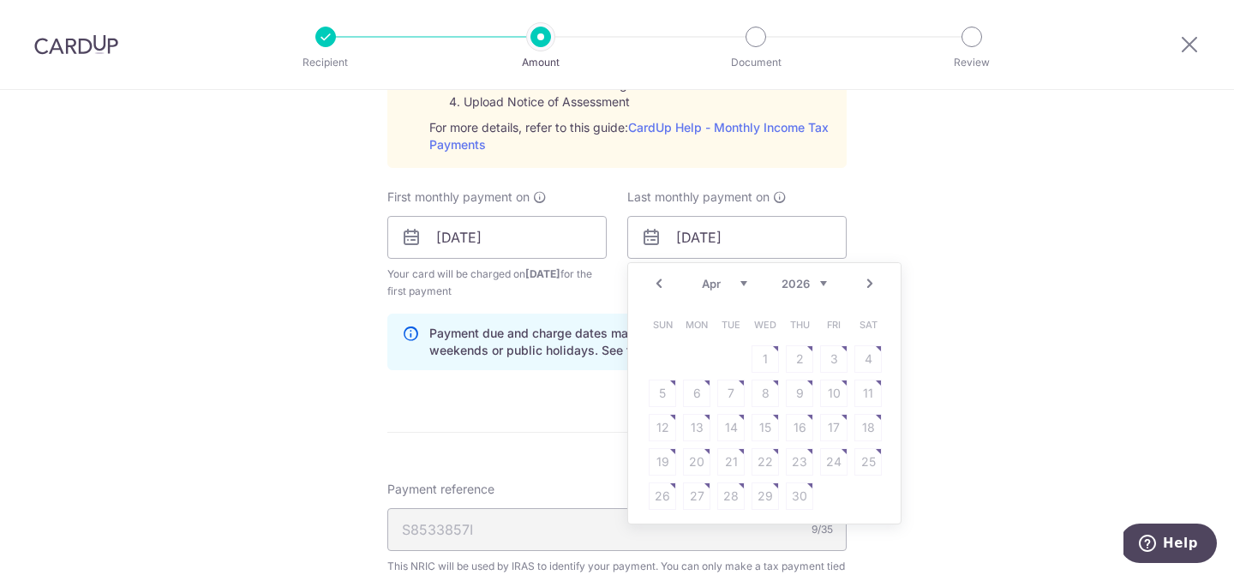
click at [658, 285] on link "Prev" at bounding box center [659, 283] width 21 height 21
click at [872, 280] on link "Next" at bounding box center [870, 283] width 21 height 21
click at [950, 260] on div "Tell us more about your payment Enter one-time or monthly payment amount SGD 90…" at bounding box center [617, 109] width 1234 height 1857
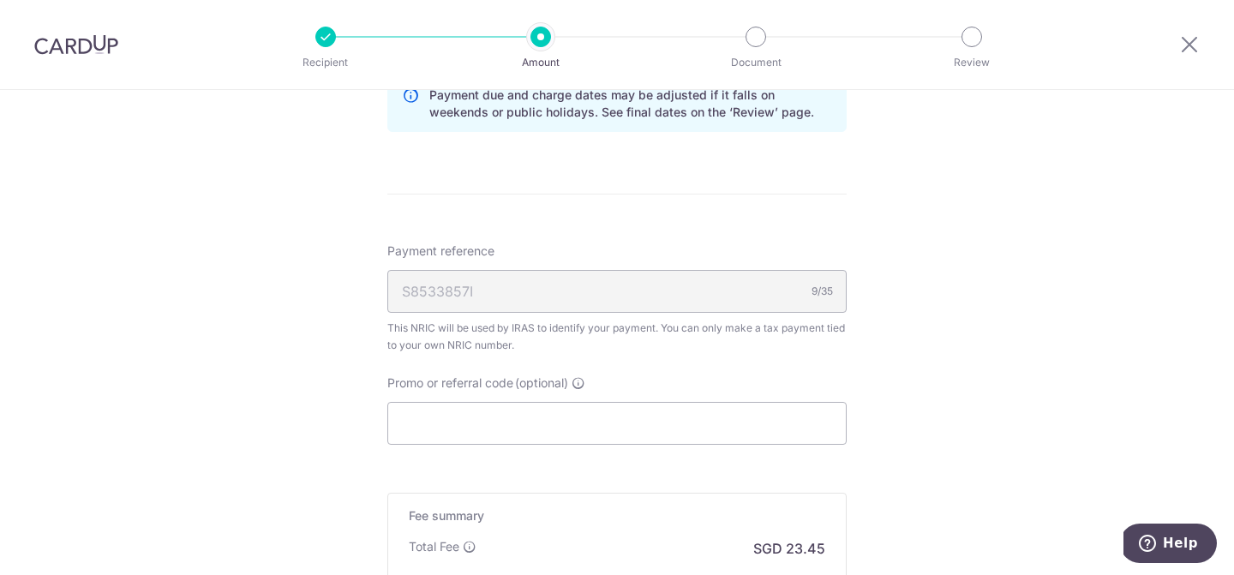
scroll to position [1165, 0]
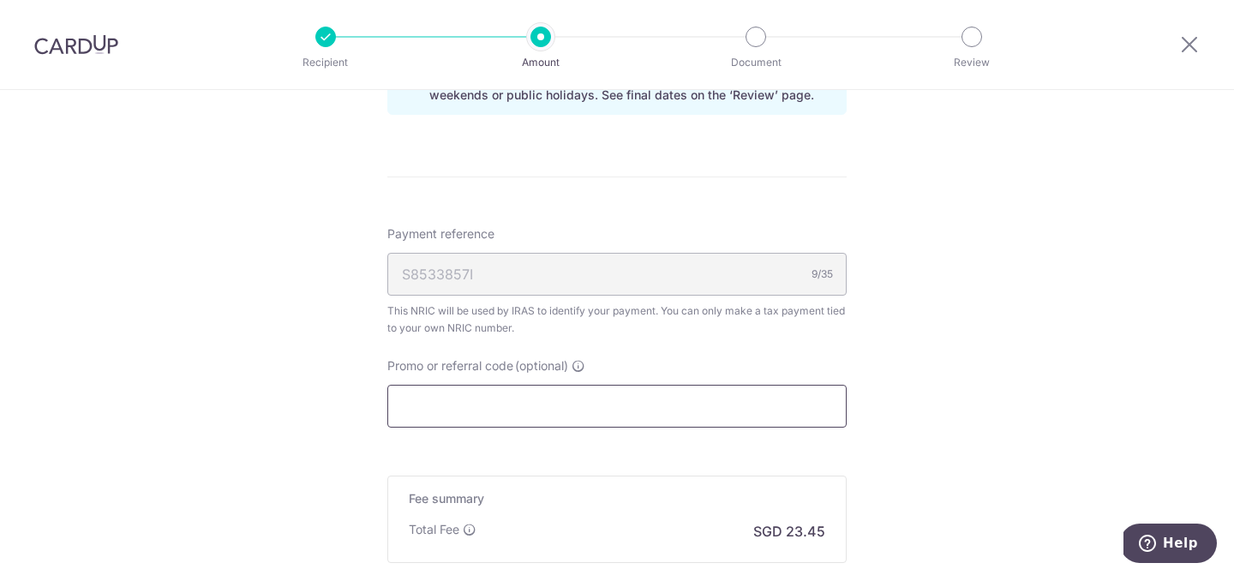
click at [671, 390] on input "Promo or referral code (optional)" at bounding box center [616, 406] width 459 height 43
paste input "VTAX25ONE"
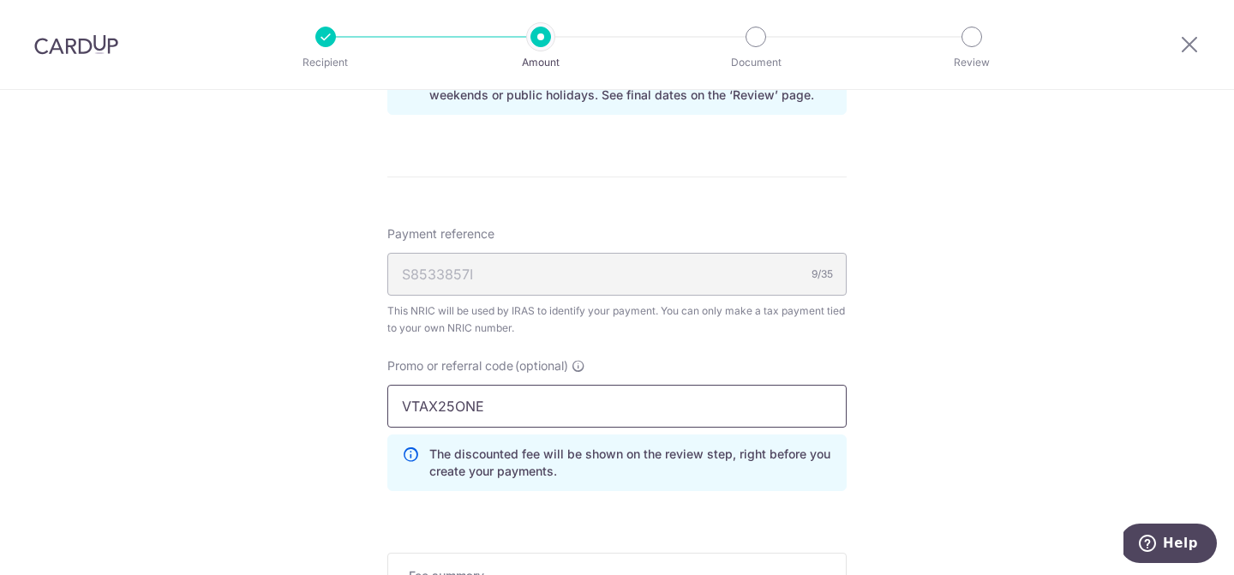
type input "VTAX25ONE"
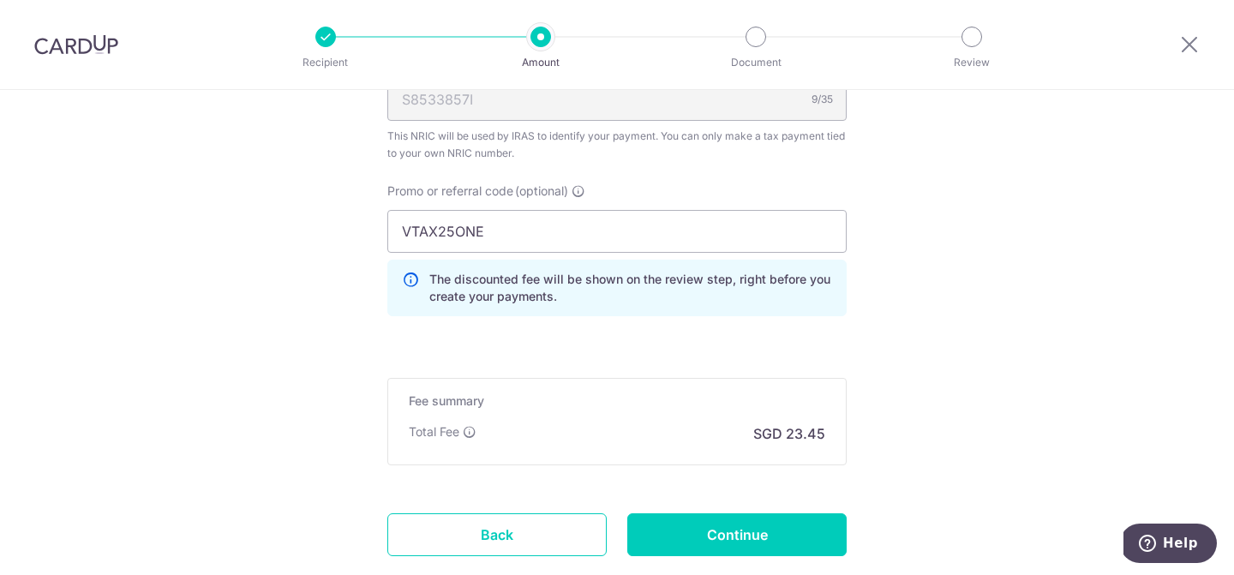
scroll to position [1391, 0]
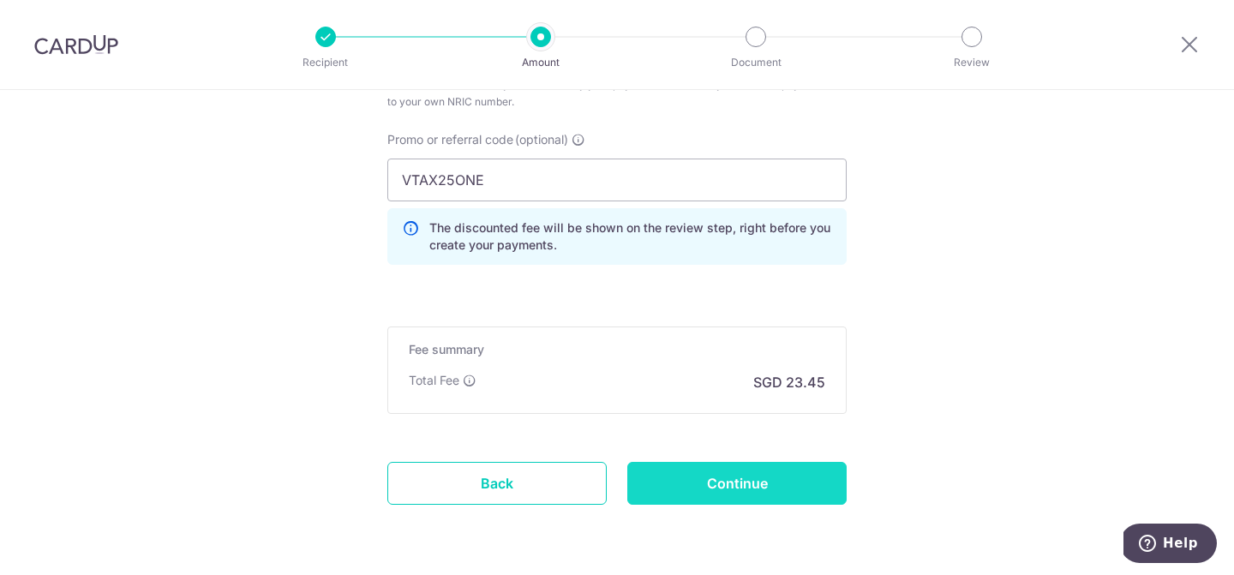
click at [740, 489] on input "Continue" at bounding box center [736, 483] width 219 height 43
type input "Create Schedule"
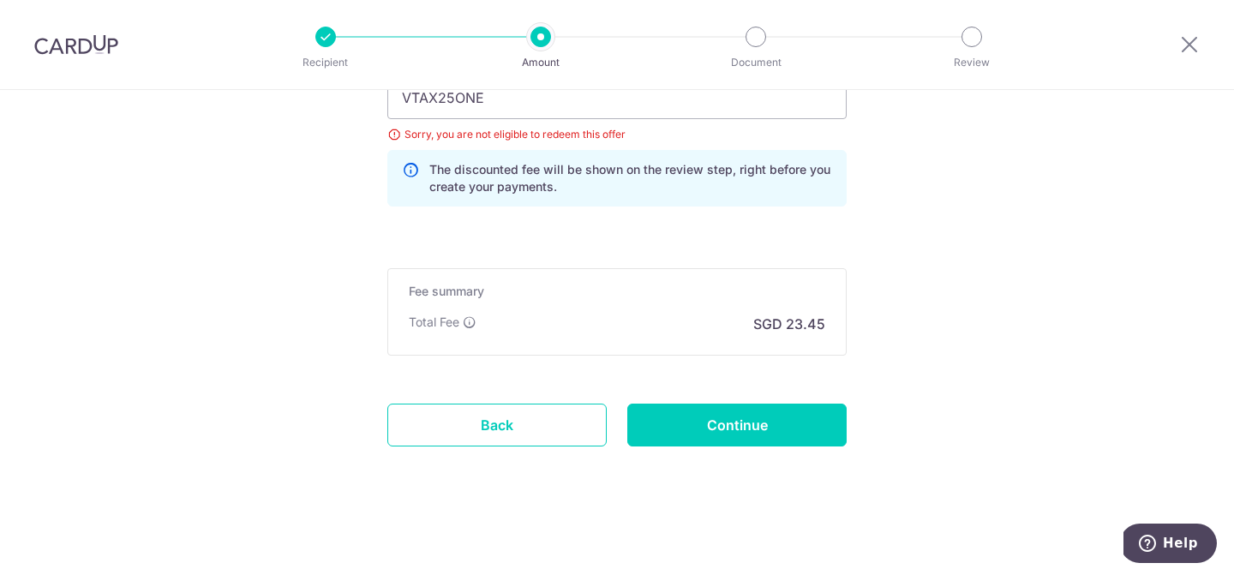
scroll to position [1060, 0]
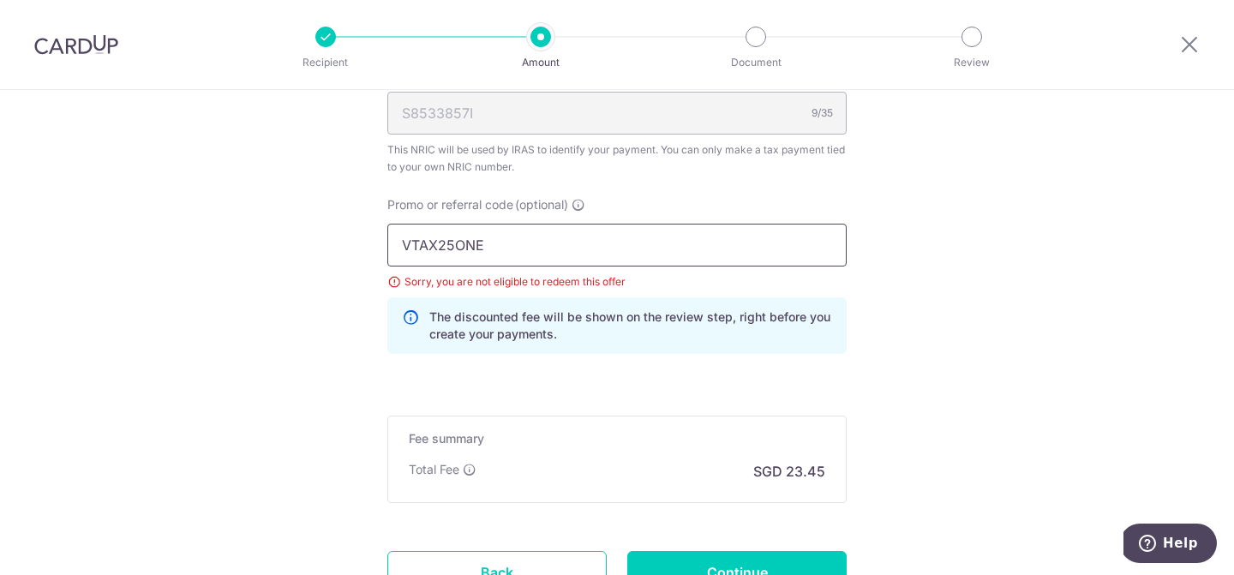
click at [548, 253] on input "VTAX25ONE" at bounding box center [616, 245] width 459 height 43
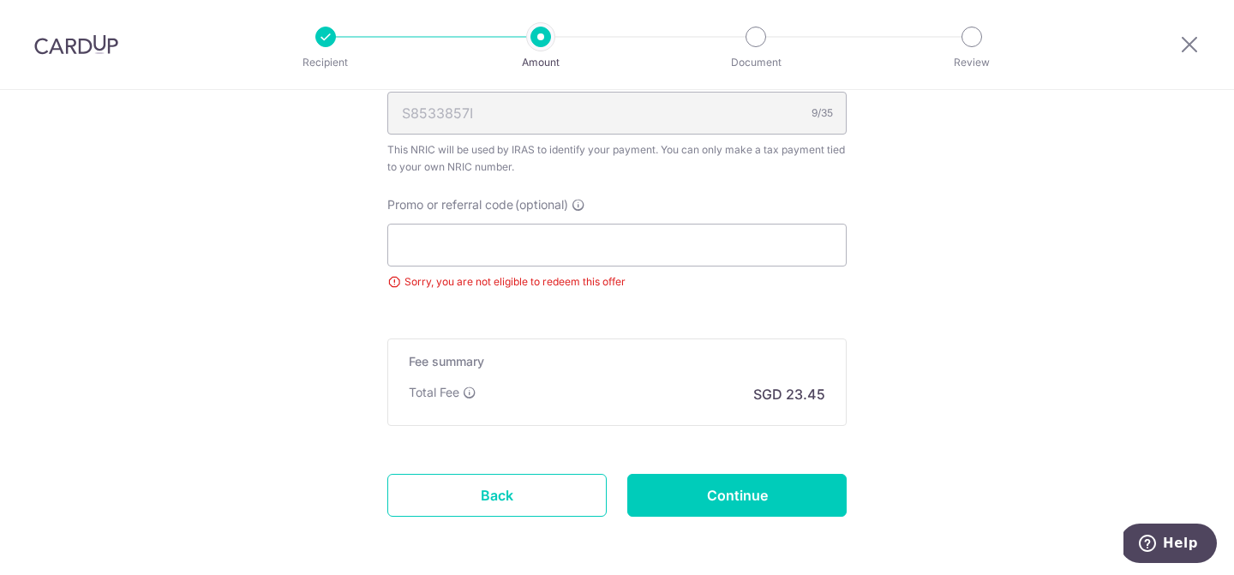
click at [748, 496] on input "Continue" at bounding box center [736, 495] width 219 height 43
type input "Update Schedule"
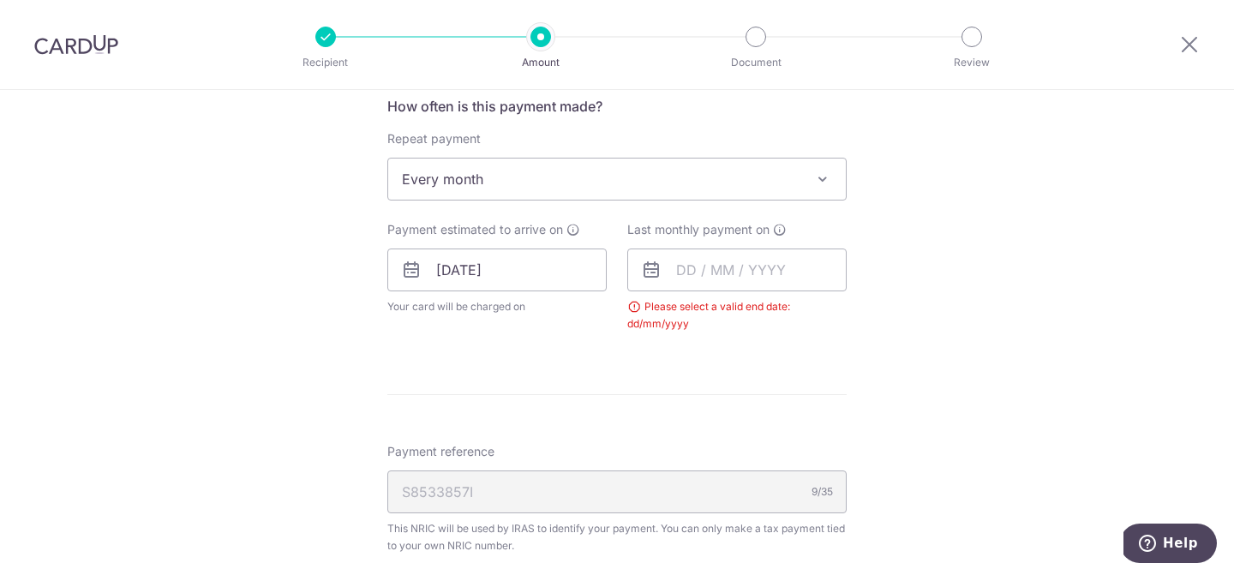
scroll to position [606, 0]
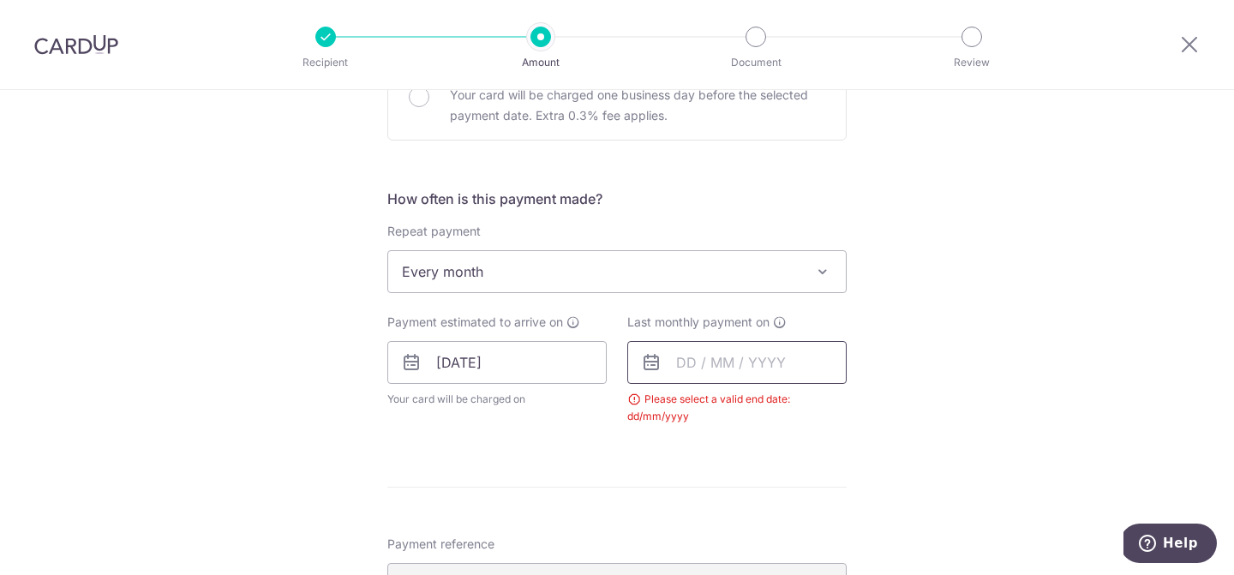
click at [776, 363] on input "text" at bounding box center [736, 362] width 219 height 43
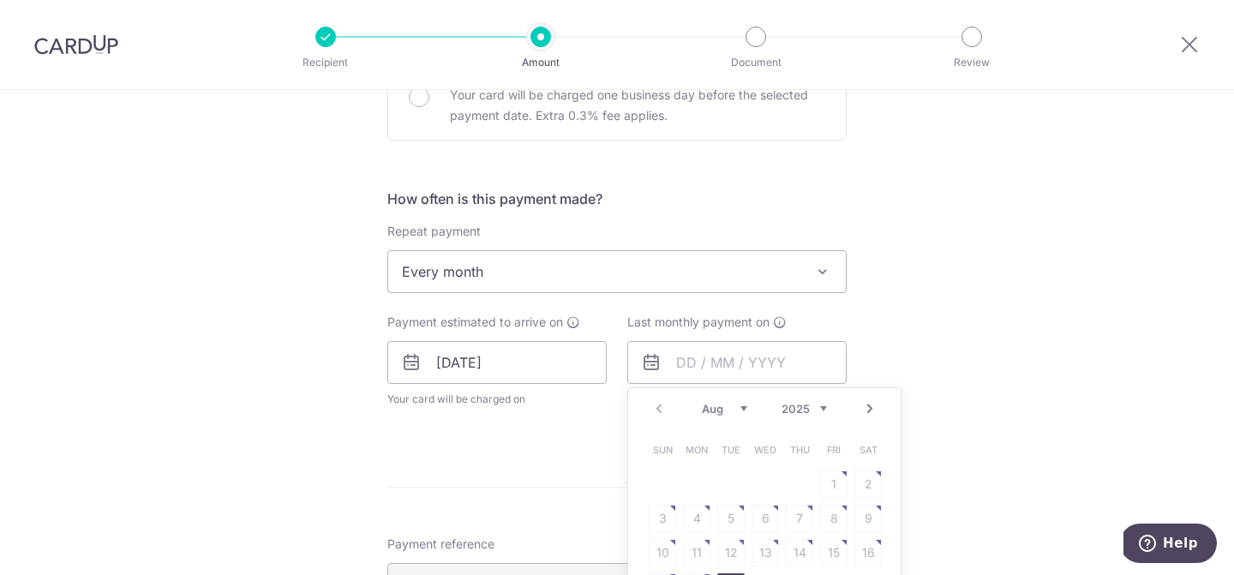
click at [872, 406] on link "Next" at bounding box center [870, 409] width 21 height 21
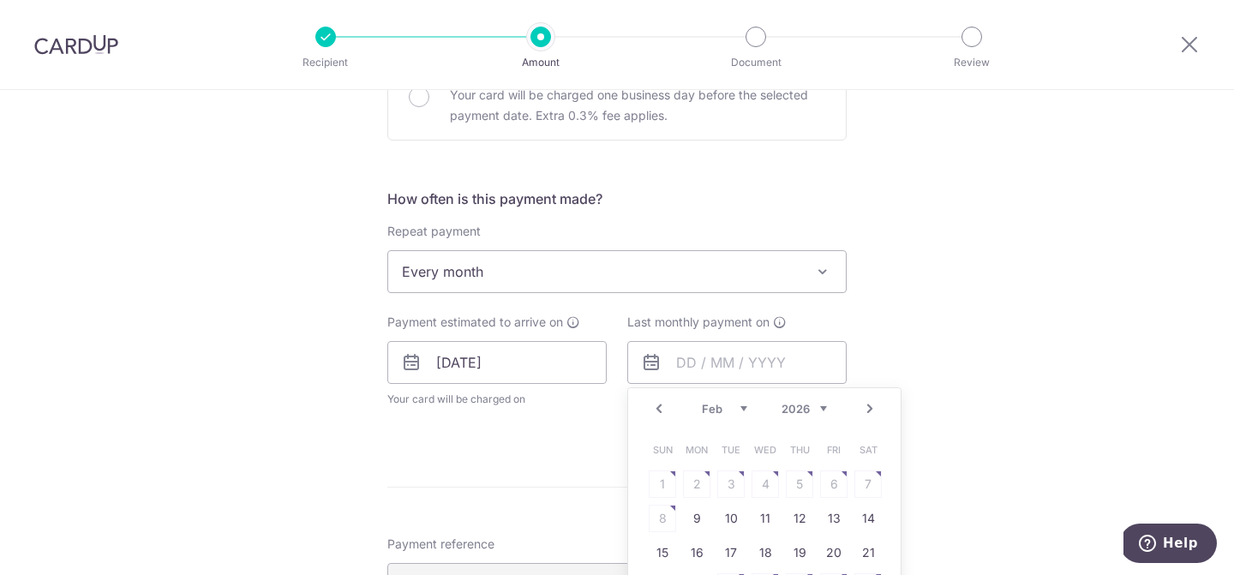
click at [872, 406] on link "Next" at bounding box center [870, 409] width 21 height 21
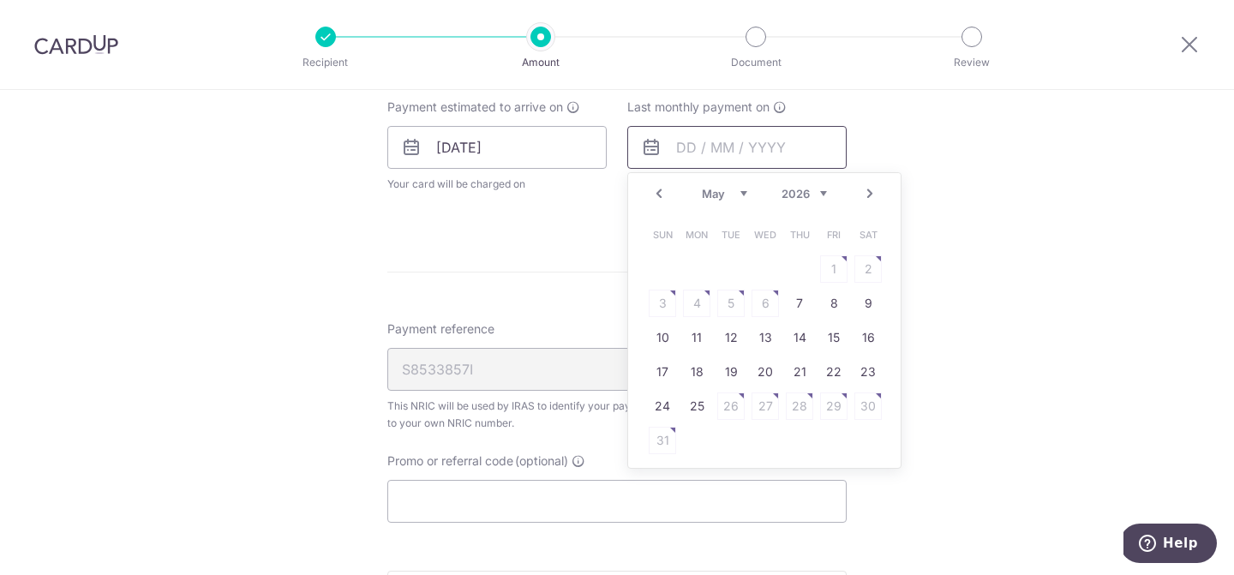
scroll to position [856, 0]
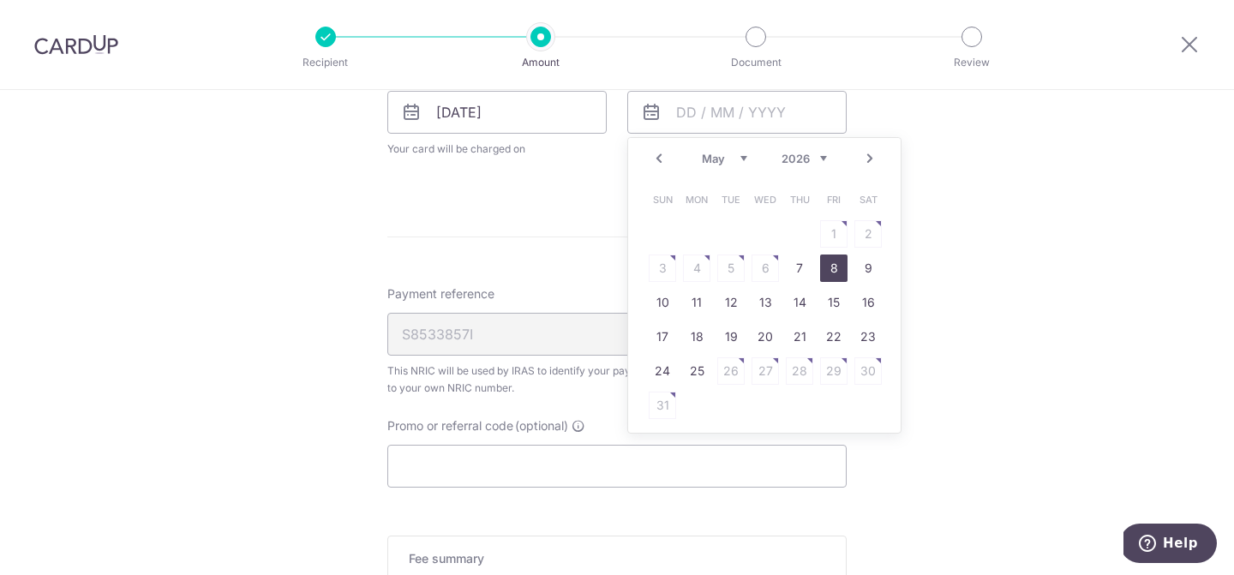
click at [830, 268] on link "8" at bounding box center [833, 268] width 27 height 27
type input "[DATE]"
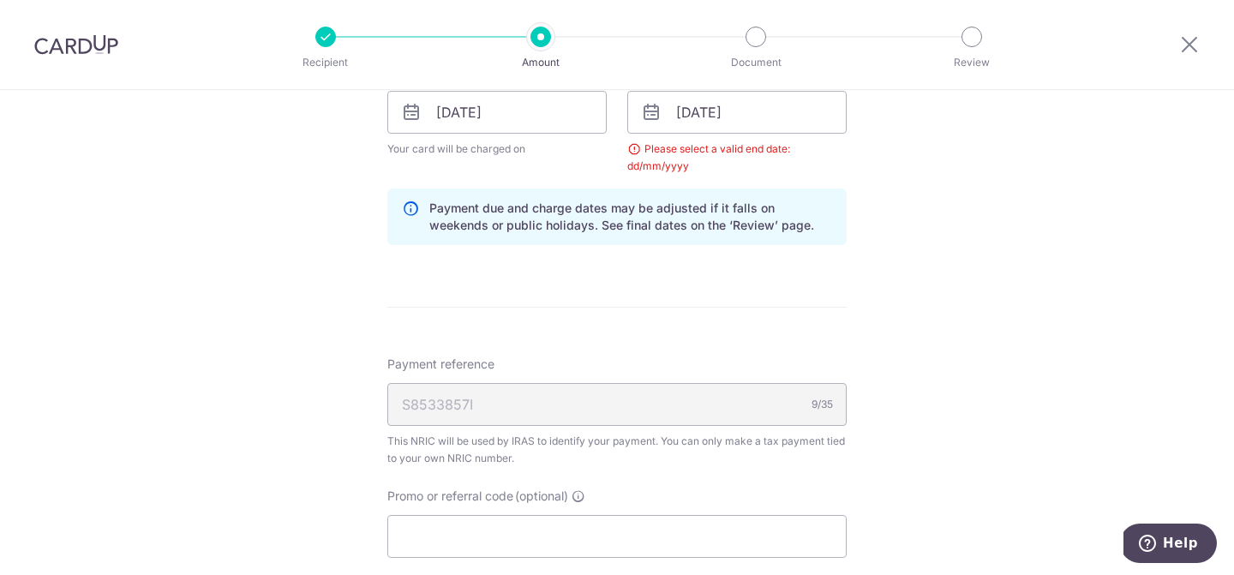
click at [930, 312] on div "Tell us more about your payment Enter one-time or monthly payment amount SGD 90…" at bounding box center [617, 73] width 1234 height 1679
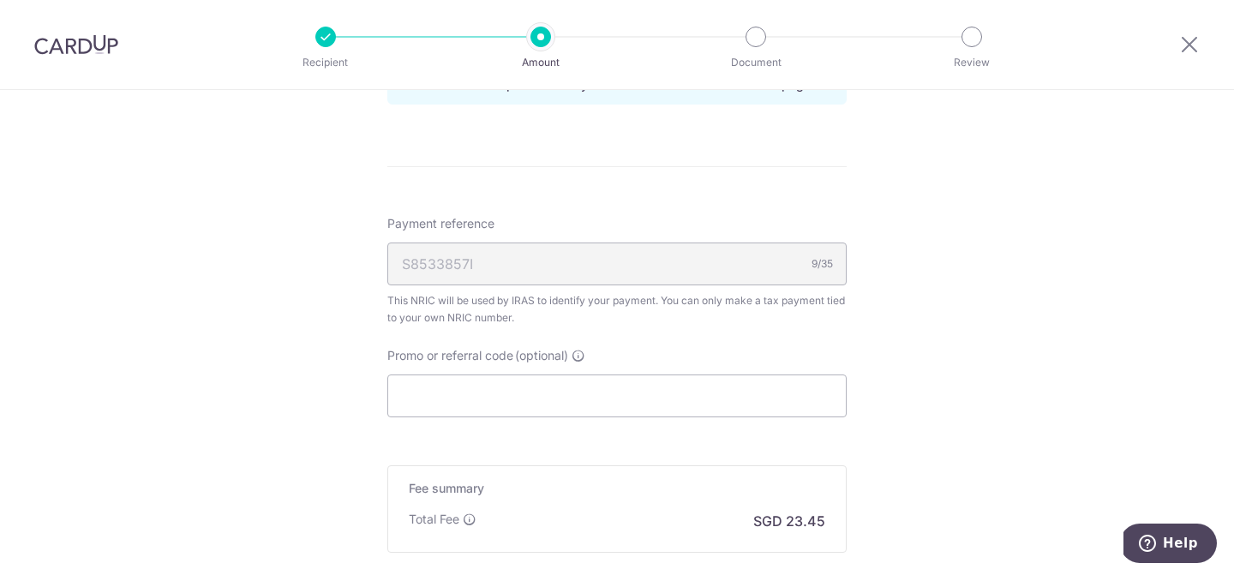
scroll to position [1171, 0]
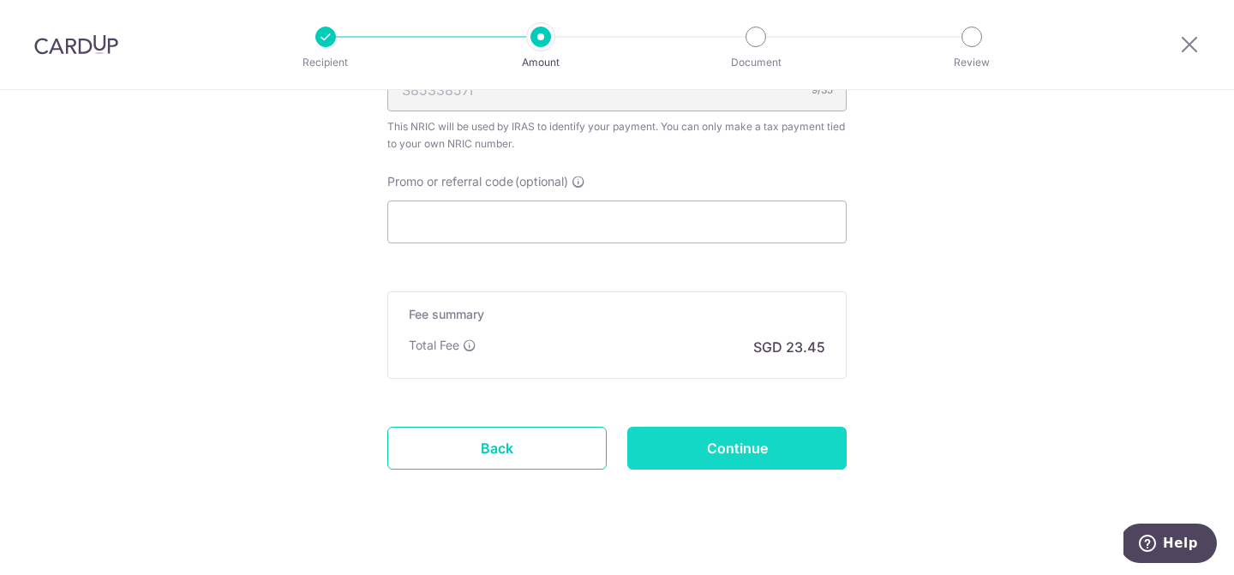
click at [770, 449] on input "Continue" at bounding box center [736, 448] width 219 height 43
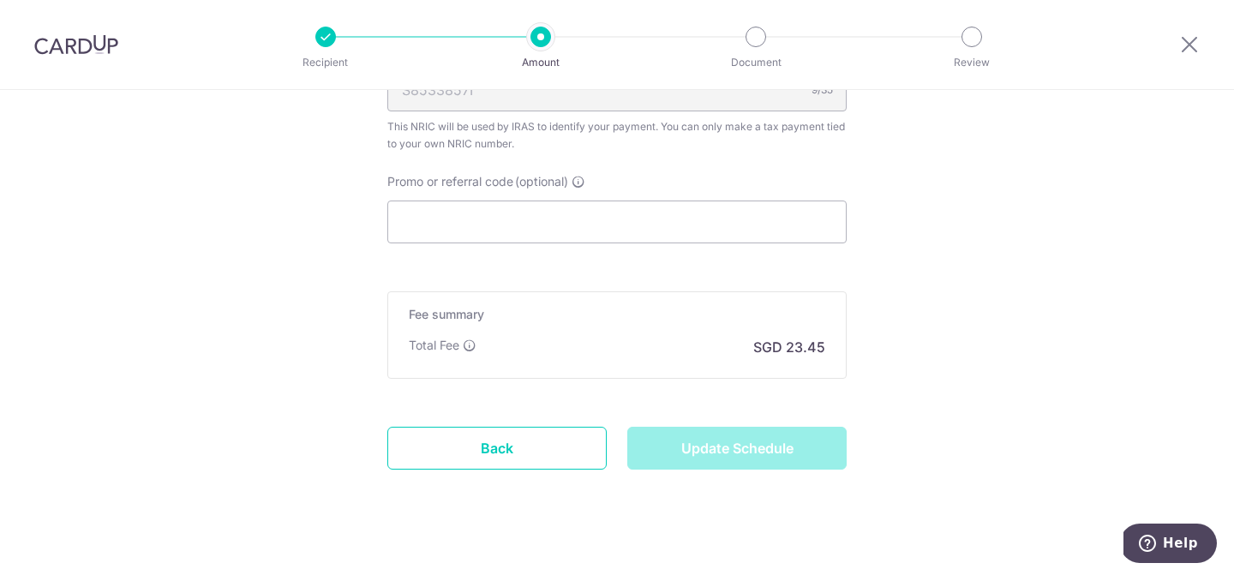
type input "Update Schedule"
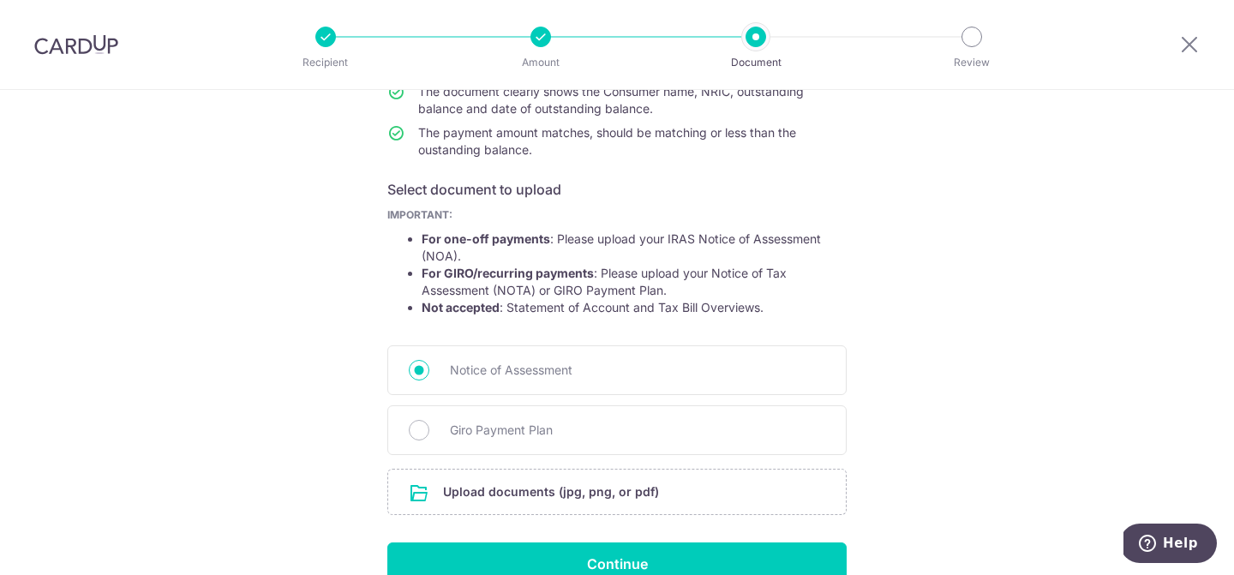
scroll to position [300, 0]
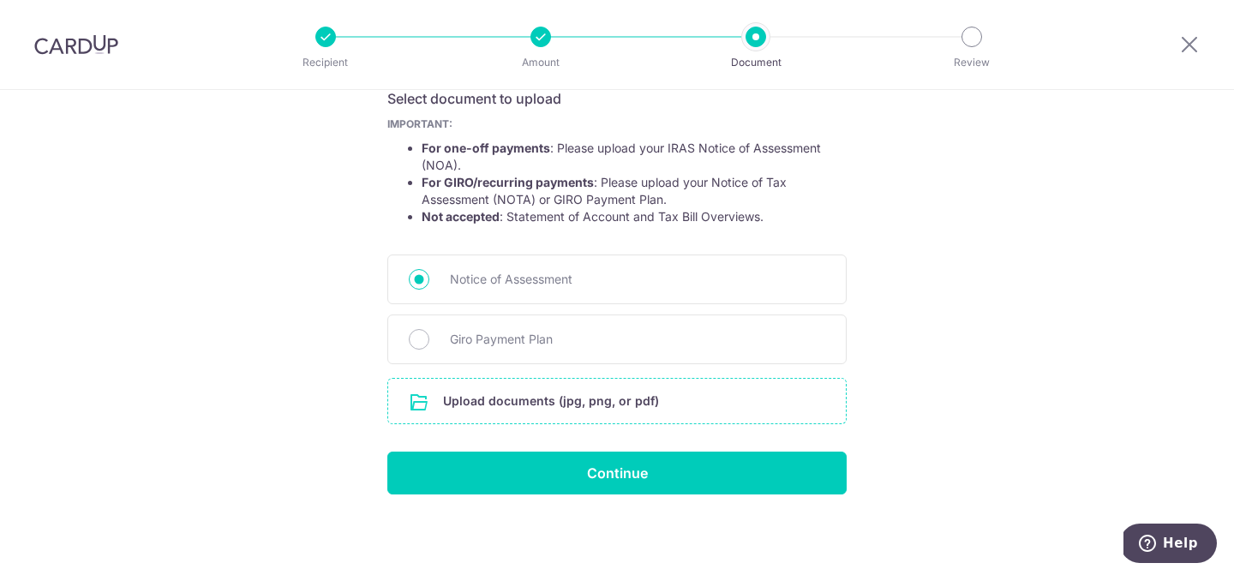
click at [626, 403] on input "file" at bounding box center [617, 401] width 458 height 45
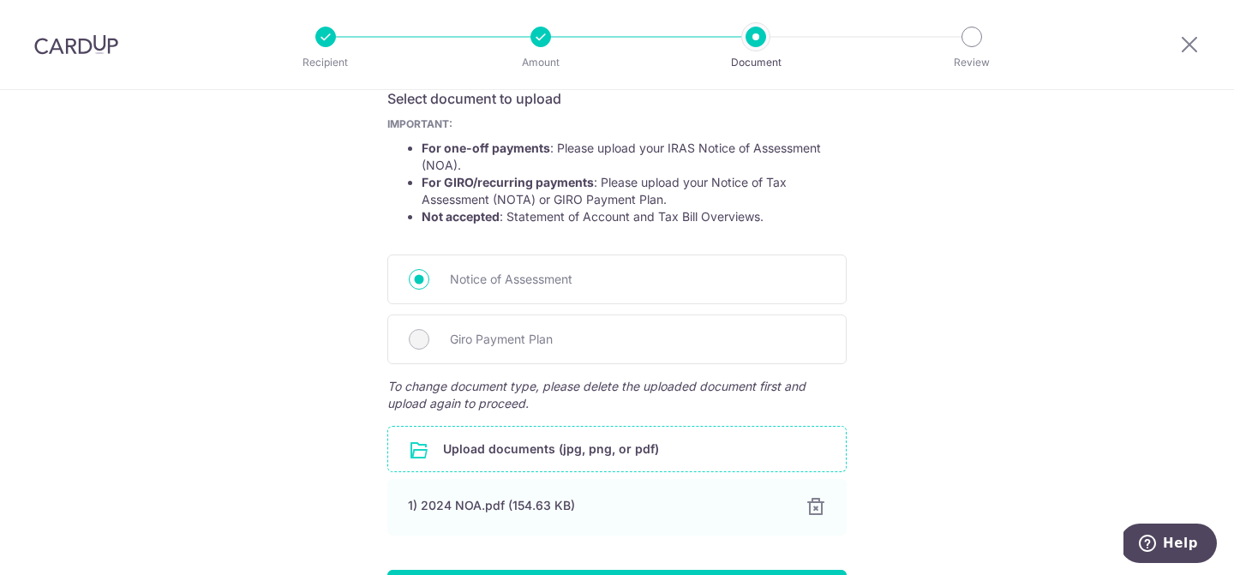
scroll to position [418, 0]
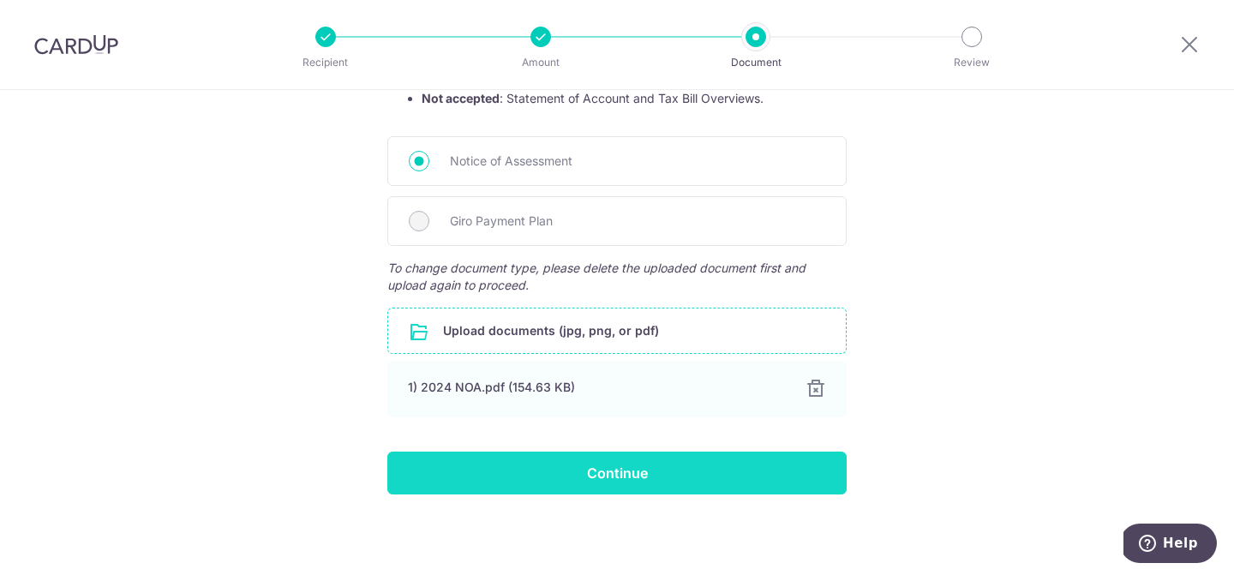
click at [614, 471] on input "Continue" at bounding box center [616, 473] width 459 height 43
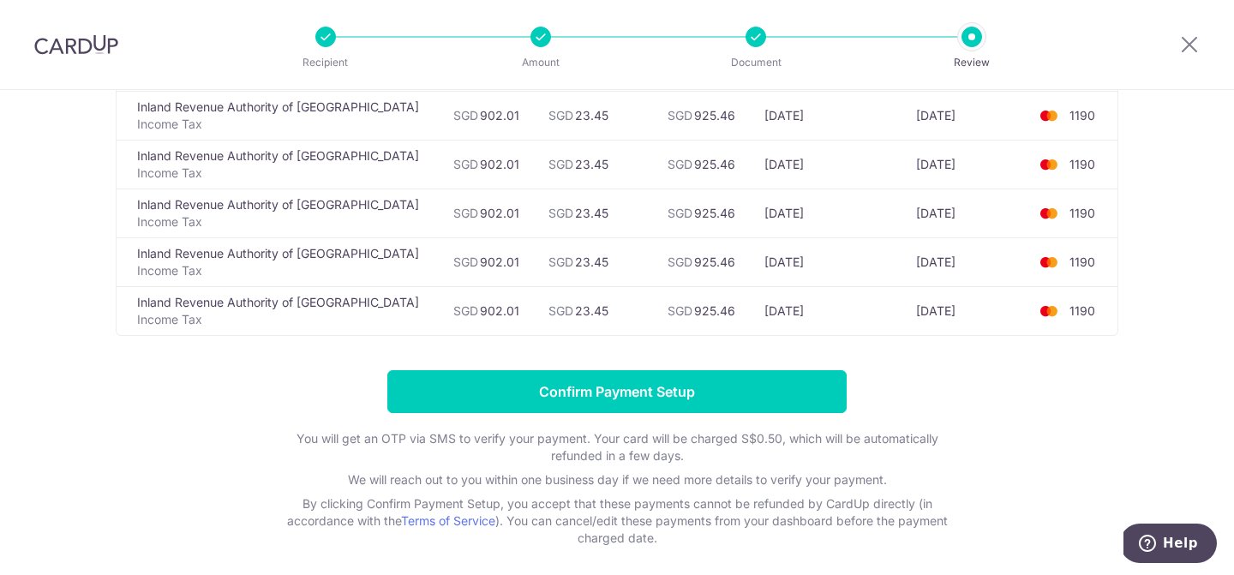
scroll to position [394, 0]
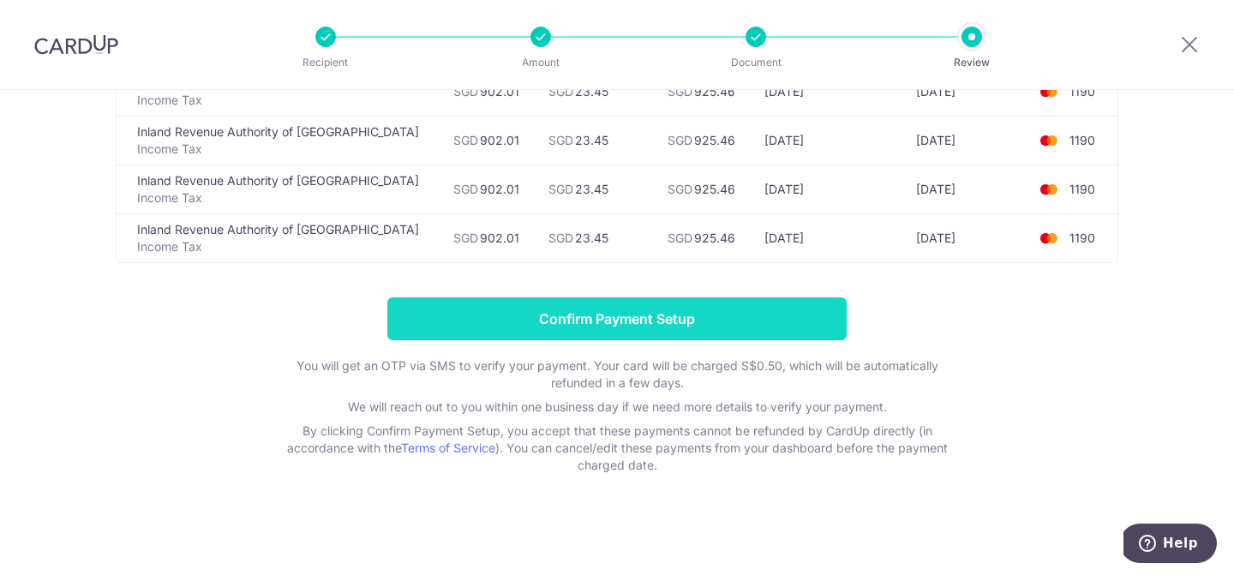
click at [590, 321] on input "Confirm Payment Setup" at bounding box center [616, 318] width 459 height 43
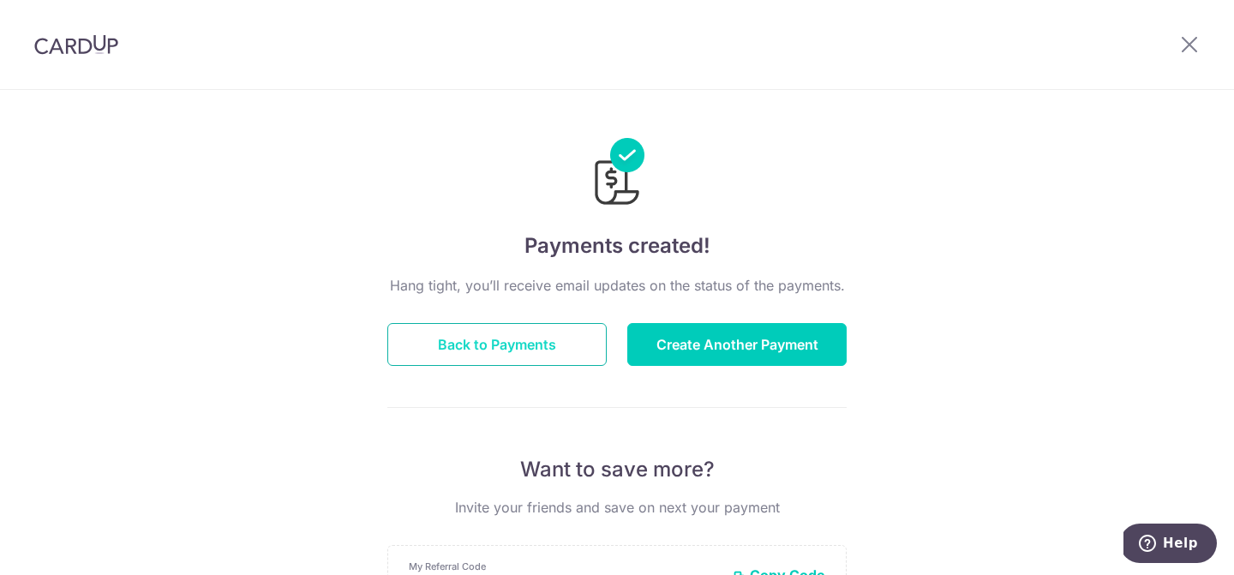
click at [512, 343] on button "Back to Payments" at bounding box center [496, 344] width 219 height 43
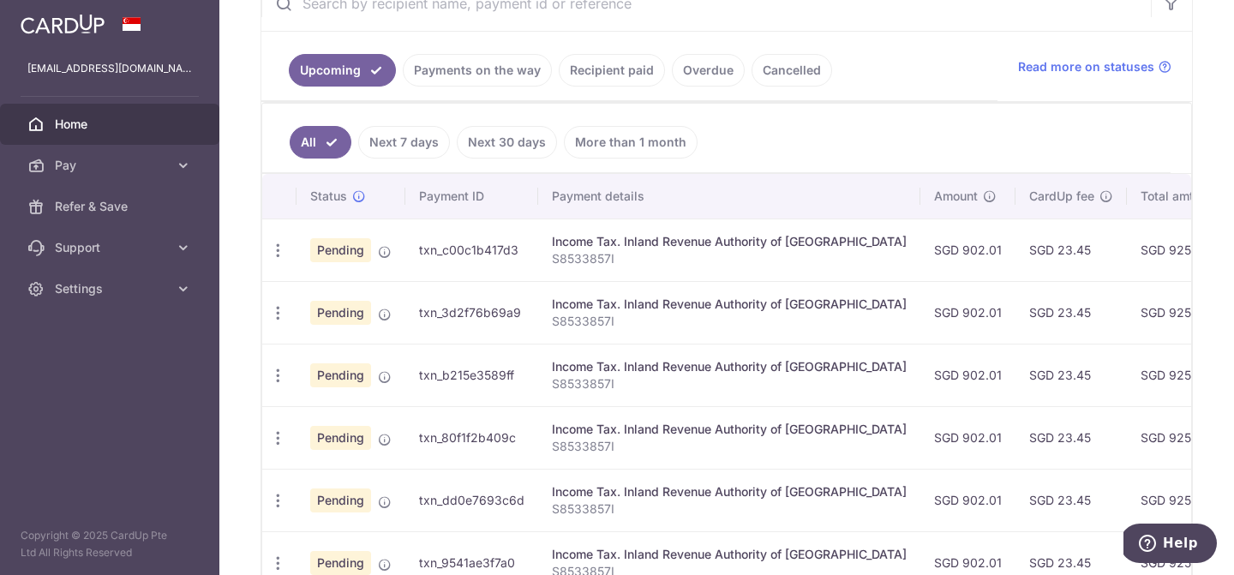
scroll to position [0, 312]
